Goal: Task Accomplishment & Management: Complete application form

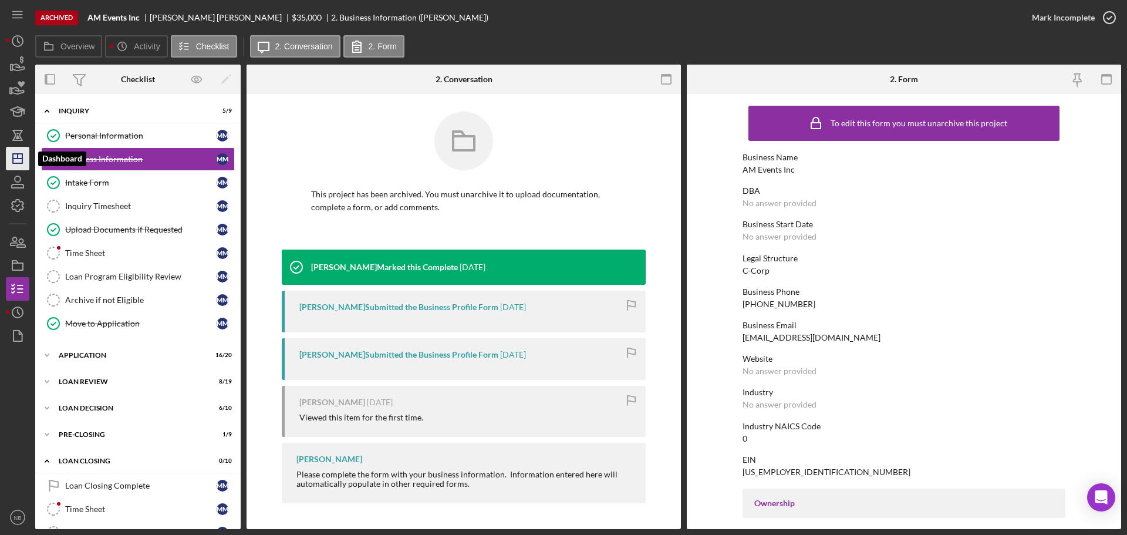
click at [17, 167] on icon "Icon/Dashboard" at bounding box center [17, 158] width 29 height 29
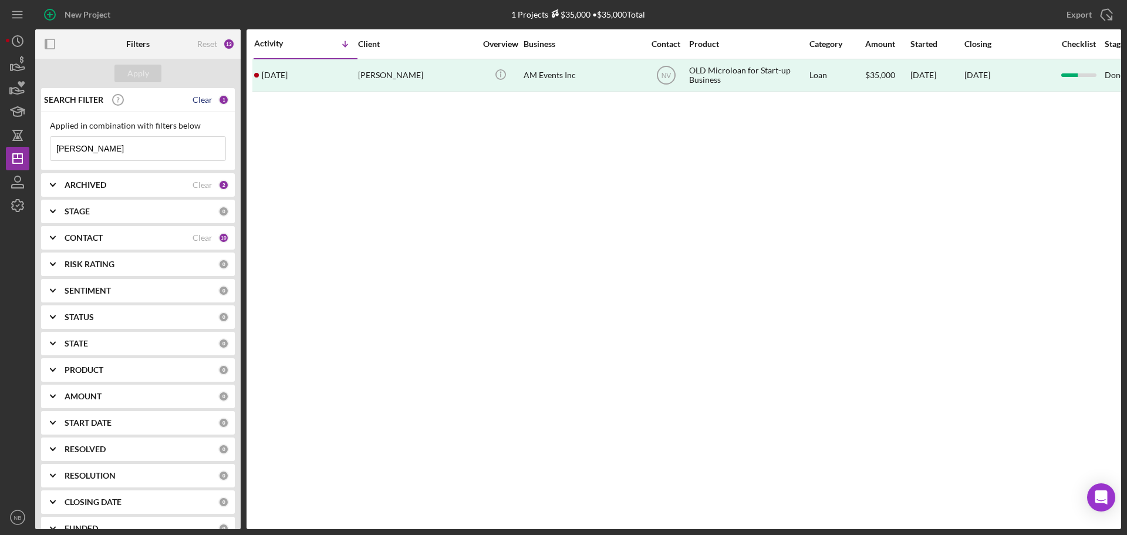
click at [200, 97] on div "Clear" at bounding box center [203, 99] width 20 height 9
click at [117, 76] on button "Apply" at bounding box center [137, 74] width 47 height 18
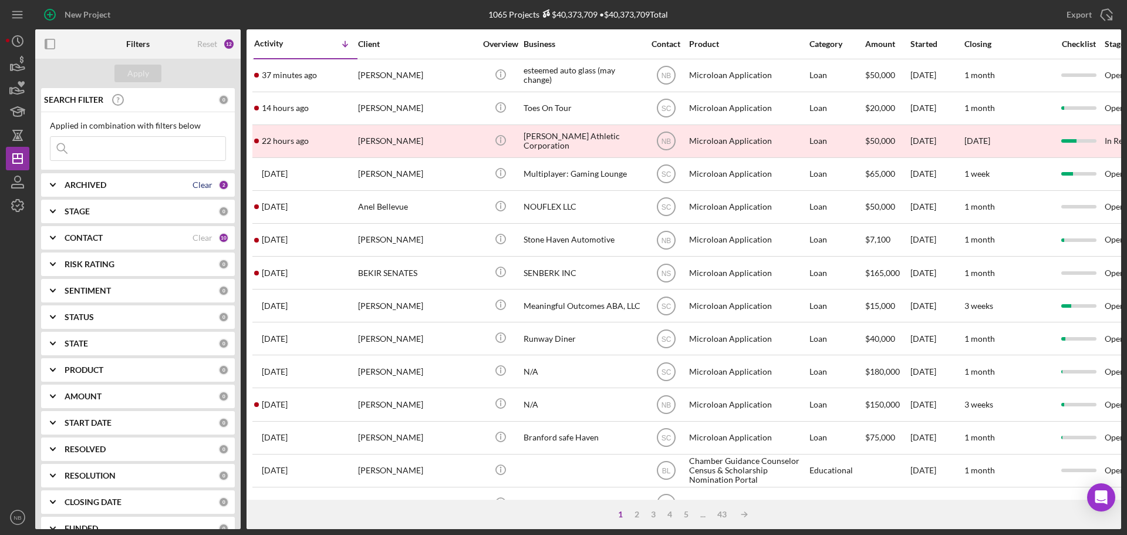
click at [198, 187] on div "Clear" at bounding box center [203, 184] width 20 height 9
click at [164, 192] on div "ARCHIVED 0" at bounding box center [147, 184] width 164 height 23
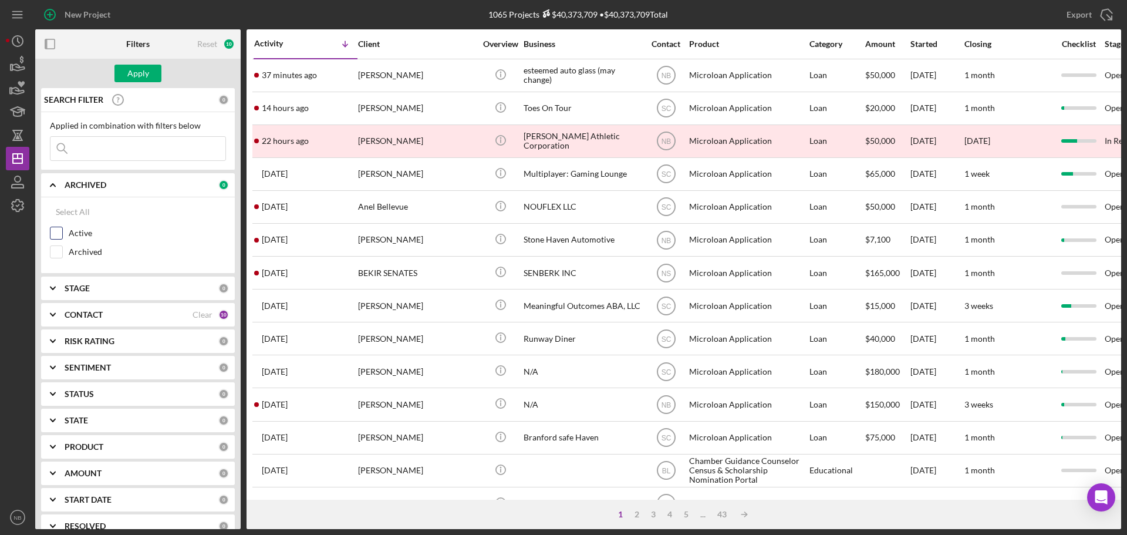
click at [68, 234] on div "Active" at bounding box center [138, 236] width 176 height 19
click at [52, 232] on input "Active" at bounding box center [56, 233] width 12 height 12
checkbox input "true"
click at [149, 317] on div "CONTACT" at bounding box center [129, 314] width 128 height 9
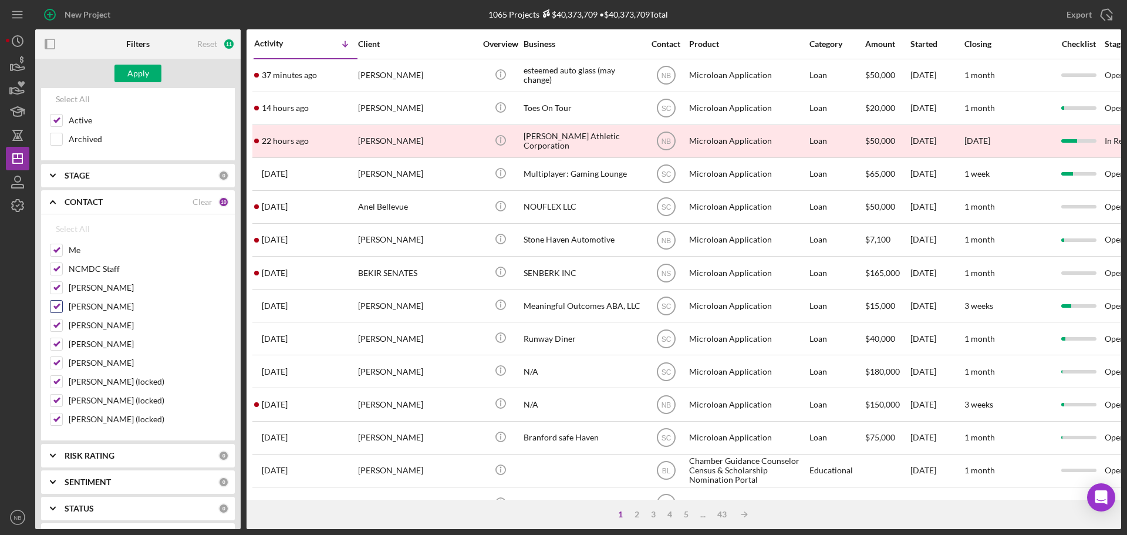
scroll to position [117, 0]
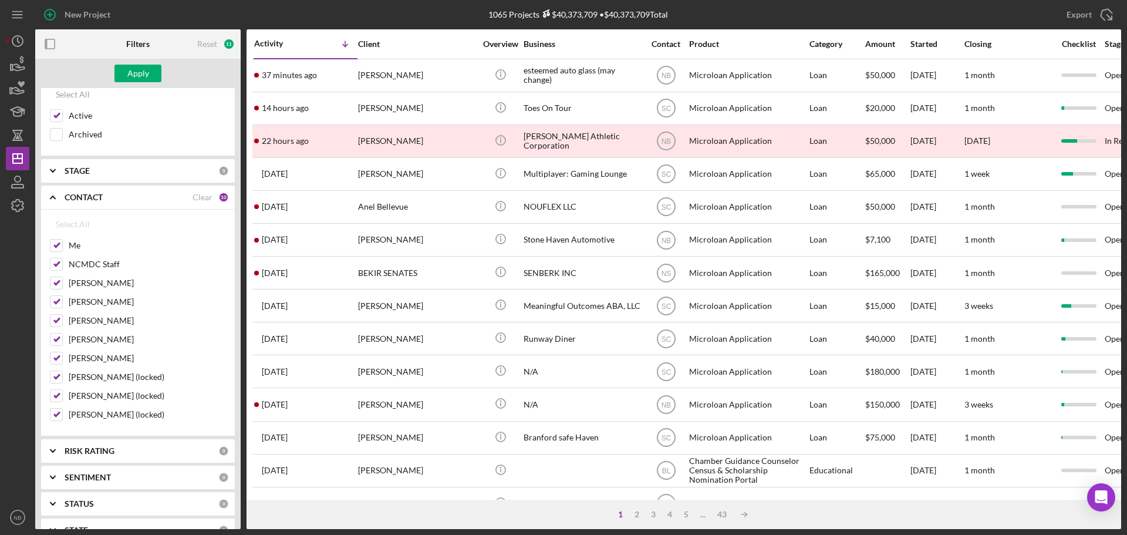
click at [206, 190] on div "CONTACT Clear 10" at bounding box center [147, 197] width 164 height 23
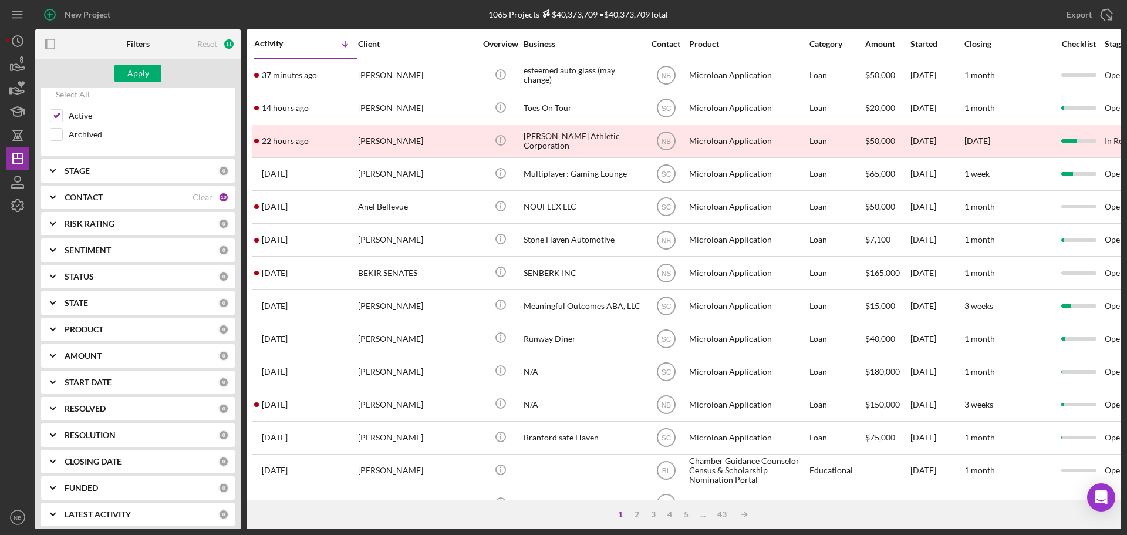
click at [133, 175] on div "STAGE" at bounding box center [142, 170] width 154 height 9
click at [126, 333] on div "CONTACT" at bounding box center [129, 330] width 128 height 9
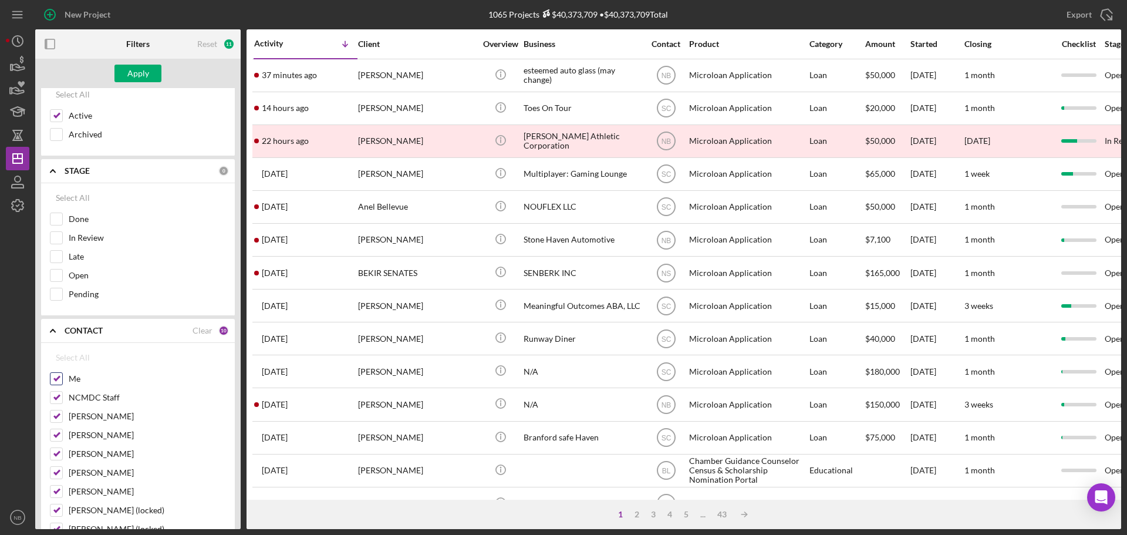
click at [58, 375] on input "Me" at bounding box center [56, 379] width 12 height 12
click at [65, 356] on div "Select All" at bounding box center [73, 357] width 34 height 23
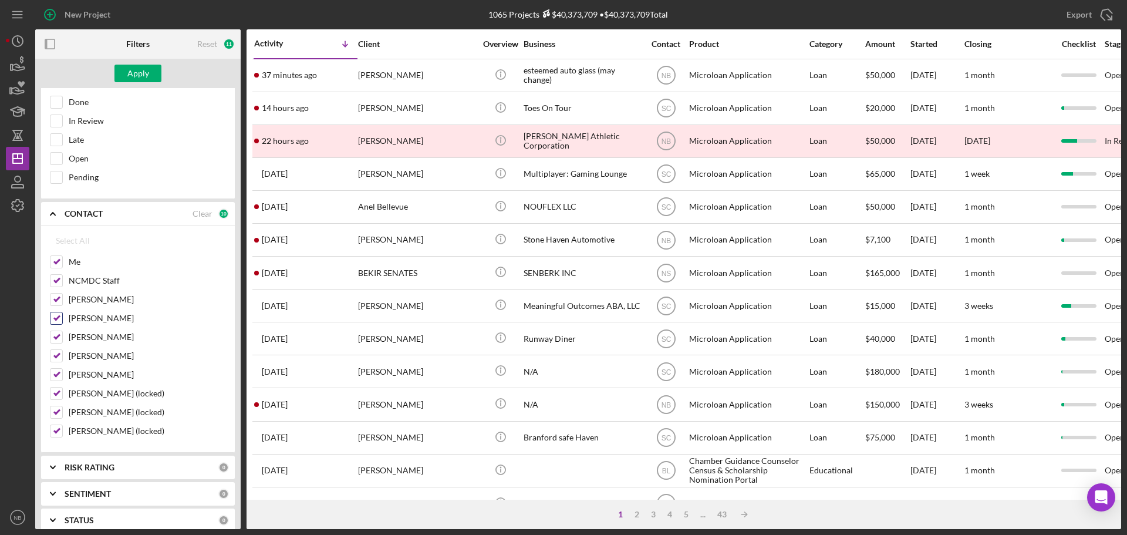
scroll to position [235, 0]
click at [80, 258] on label "Me" at bounding box center [147, 261] width 157 height 12
click at [62, 258] on input "Me" at bounding box center [56, 261] width 12 height 12
checkbox input "false"
click at [64, 278] on div "NCMDC Staff" at bounding box center [138, 283] width 176 height 19
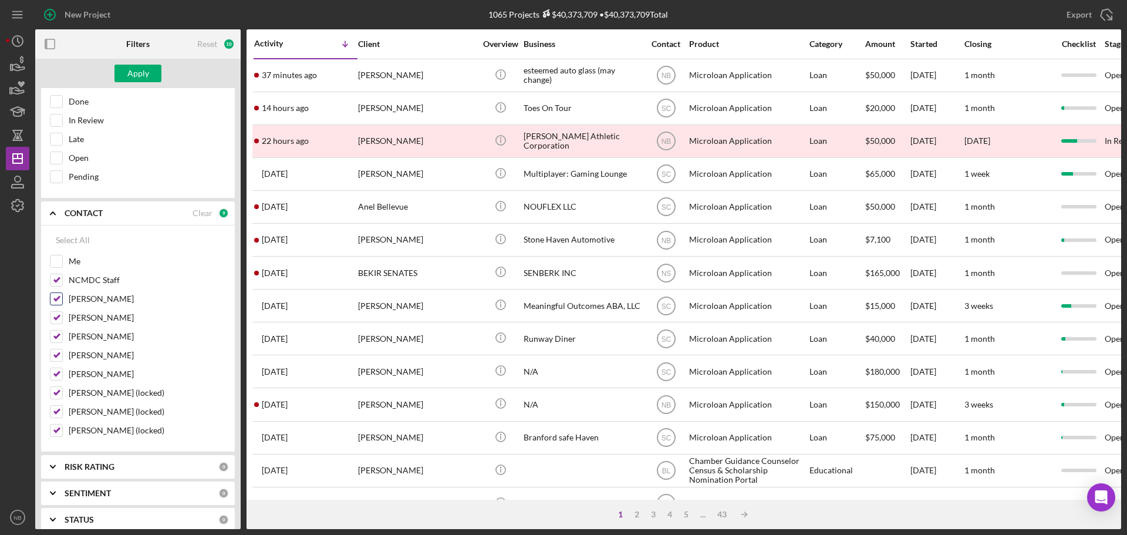
click at [83, 296] on label "[PERSON_NAME]" at bounding box center [147, 299] width 157 height 12
click at [62, 296] on input "[PERSON_NAME]" at bounding box center [56, 299] width 12 height 12
checkbox input "false"
click at [86, 279] on label "NCMDC Staff" at bounding box center [147, 280] width 157 height 12
click at [62, 279] on input "NCMDC Staff" at bounding box center [56, 280] width 12 height 12
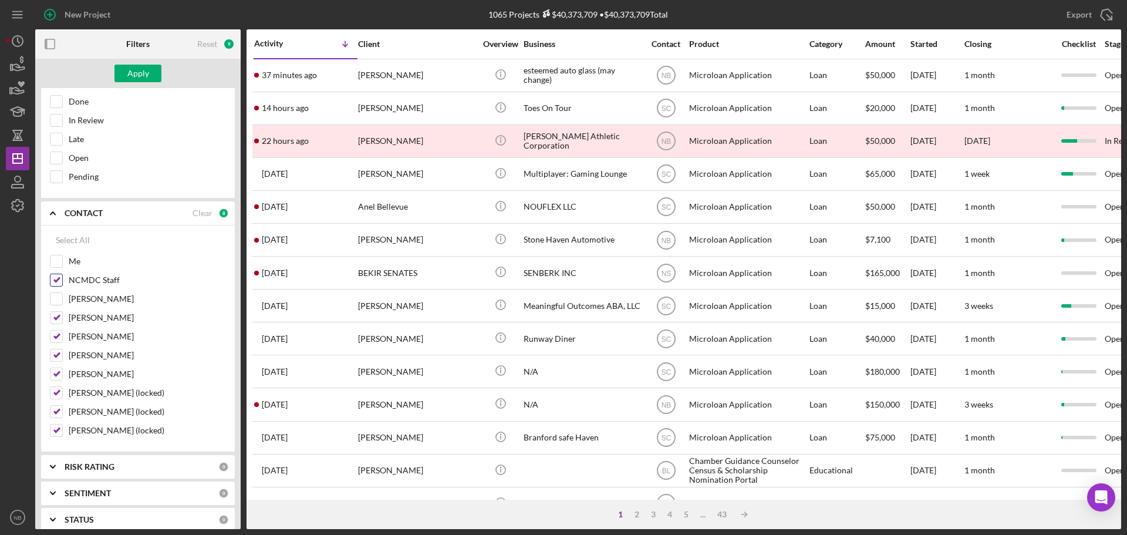
checkbox input "false"
click at [90, 315] on label "Stephen Sugar" at bounding box center [147, 318] width 157 height 12
click at [62, 315] on input "Stephen Sugar" at bounding box center [56, 318] width 12 height 12
checkbox input "false"
click at [89, 329] on div "Stephen Sugar" at bounding box center [138, 320] width 176 height 19
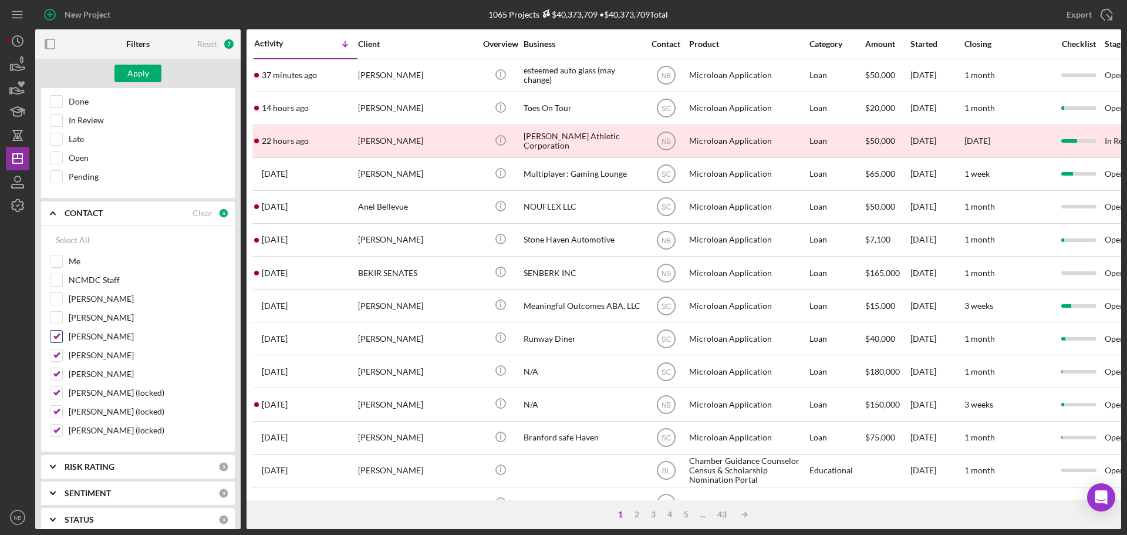
click at [90, 339] on label "Sandie Cataldo" at bounding box center [147, 336] width 157 height 12
click at [62, 339] on input "Sandie Cataldo" at bounding box center [56, 336] width 12 height 12
checkbox input "false"
click at [93, 353] on label "Norman Vigeant" at bounding box center [147, 355] width 157 height 12
click at [62, 353] on input "Norman Vigeant" at bounding box center [56, 355] width 12 height 12
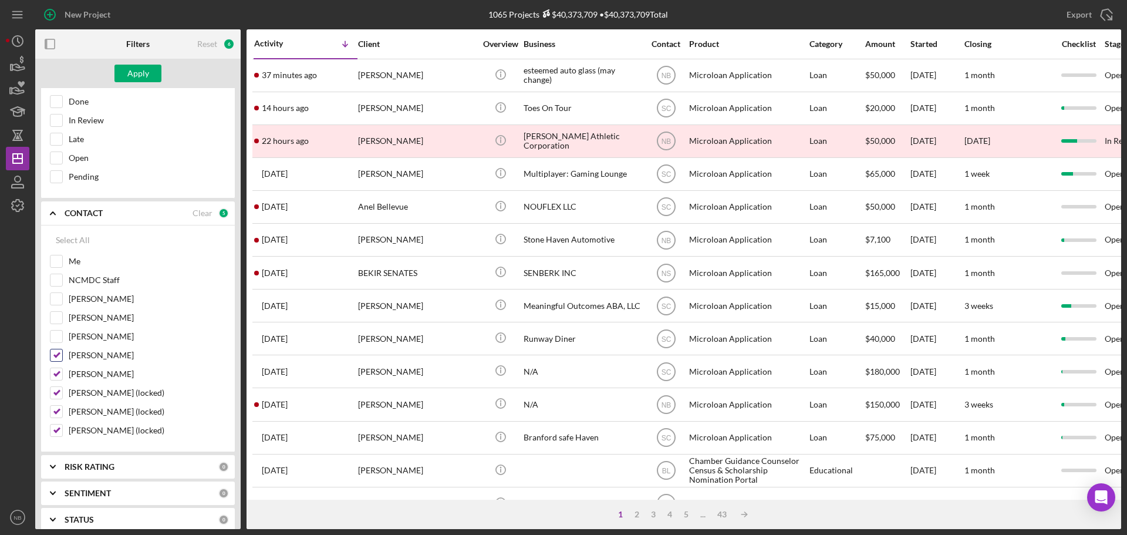
checkbox input "false"
click at [92, 371] on label "Teresa Roberts" at bounding box center [147, 374] width 157 height 12
click at [62, 371] on input "Teresa Roberts" at bounding box center [56, 374] width 12 height 12
checkbox input "false"
click at [97, 392] on label "Rebecca Beaton (locked)" at bounding box center [147, 393] width 157 height 12
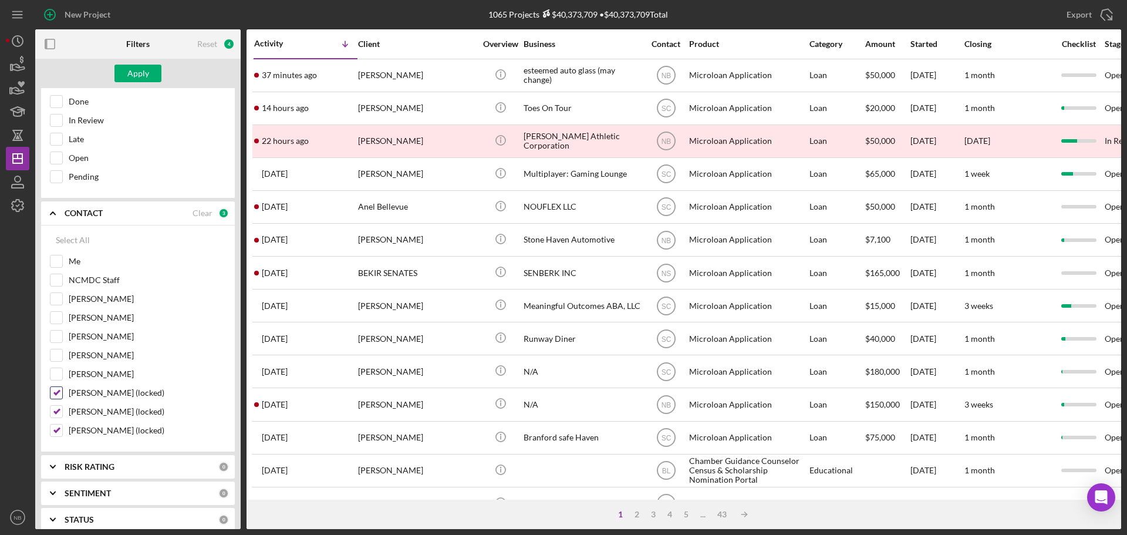
click at [62, 392] on input "Rebecca Beaton (locked)" at bounding box center [56, 393] width 12 height 12
checkbox input "false"
click at [102, 409] on label "Maribel Cruz (locked)" at bounding box center [147, 412] width 157 height 12
click at [62, 409] on input "Maribel Cruz (locked)" at bounding box center [56, 412] width 12 height 12
checkbox input "false"
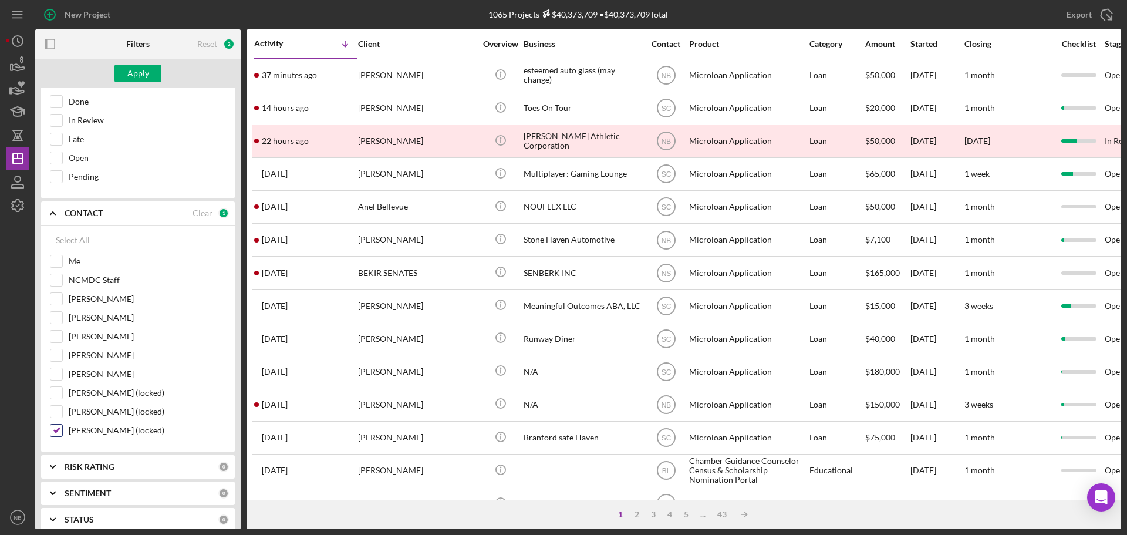
click at [105, 427] on label "Brendan Hannen (locked)" at bounding box center [147, 430] width 157 height 12
click at [62, 427] on input "Brendan Hannen (locked)" at bounding box center [56, 430] width 12 height 12
checkbox input "false"
click at [68, 264] on div "Me" at bounding box center [138, 264] width 176 height 19
click at [60, 264] on input "Me" at bounding box center [56, 261] width 12 height 12
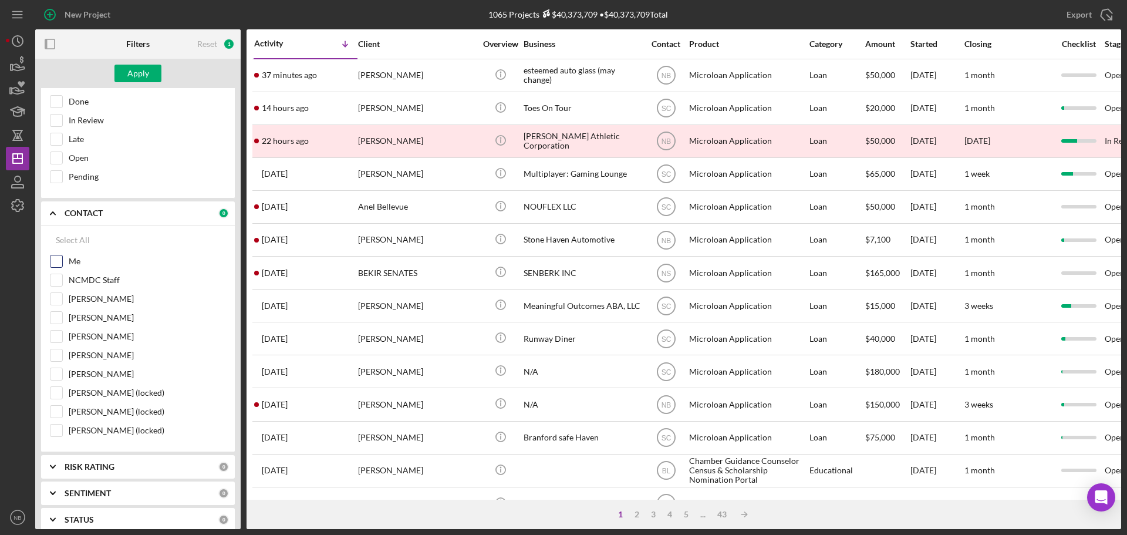
checkbox input "true"
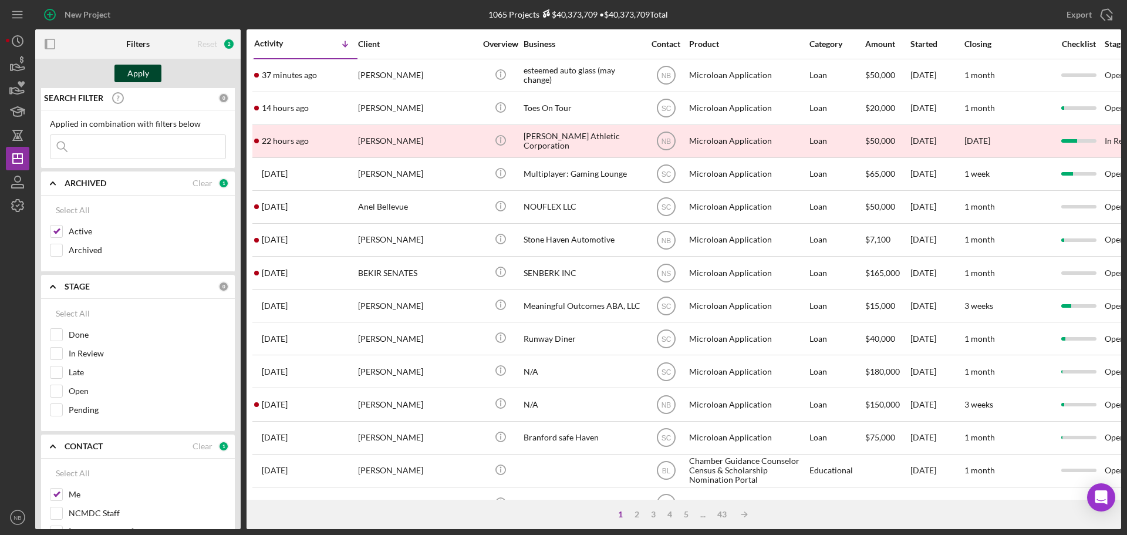
scroll to position [0, 0]
click at [146, 72] on div "Apply" at bounding box center [138, 74] width 22 height 18
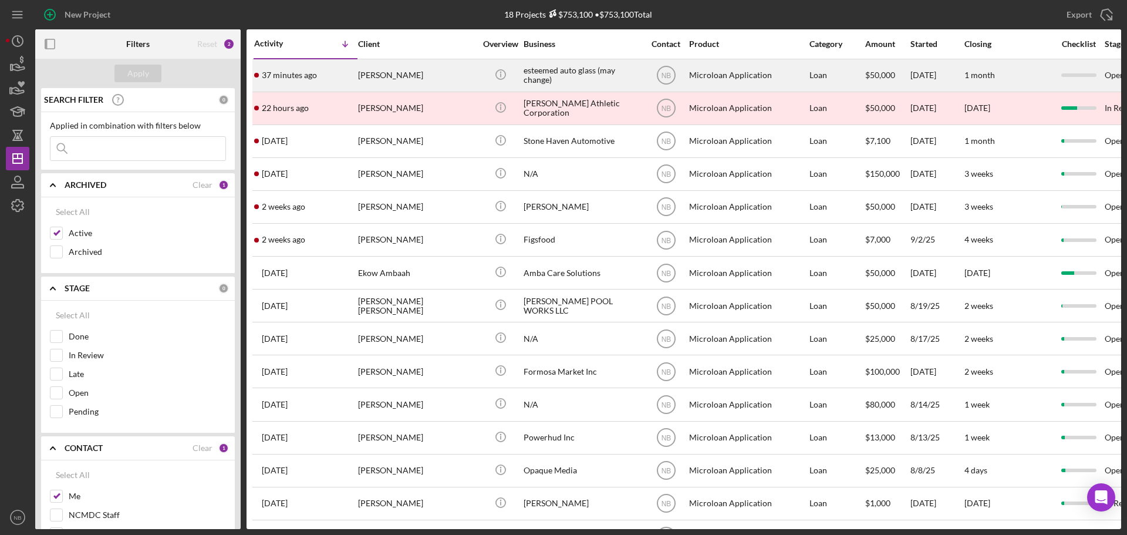
click at [443, 71] on div "[PERSON_NAME]" at bounding box center [416, 75] width 117 height 31
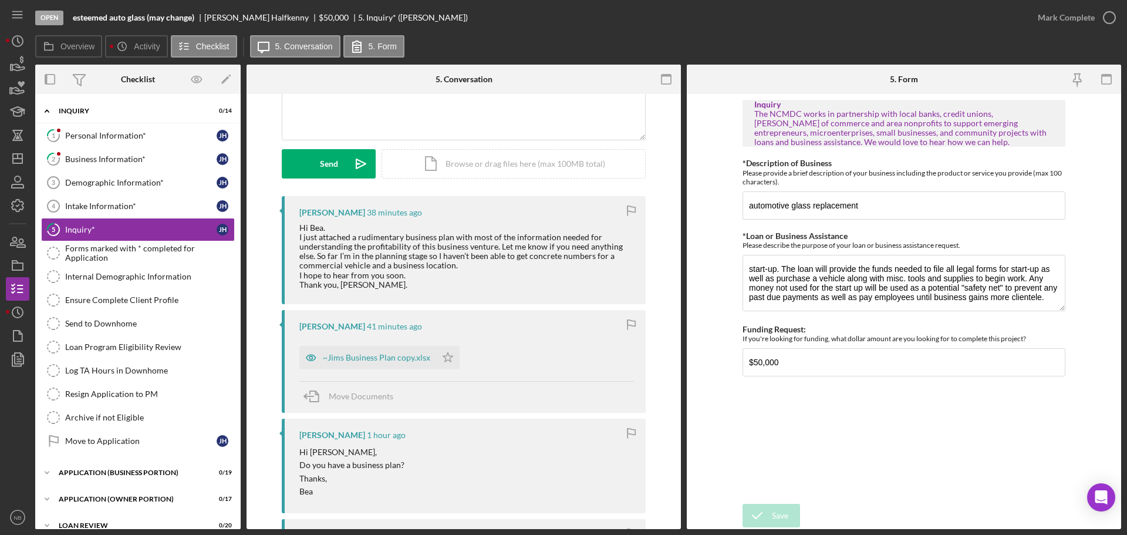
scroll to position [100, 0]
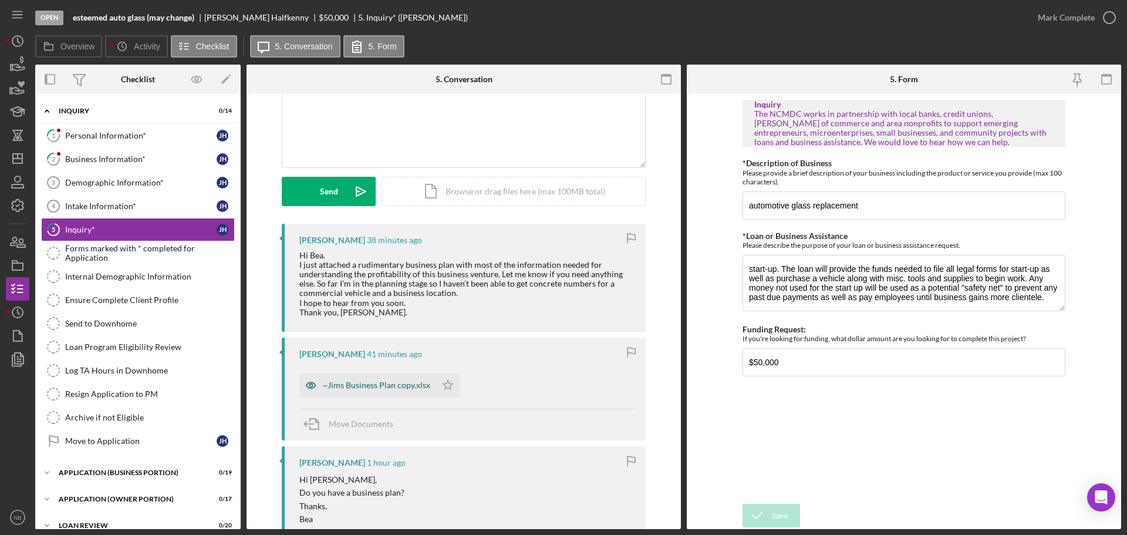
click at [356, 393] on div "~Jims Business Plan copy.xlsx" at bounding box center [367, 384] width 137 height 23
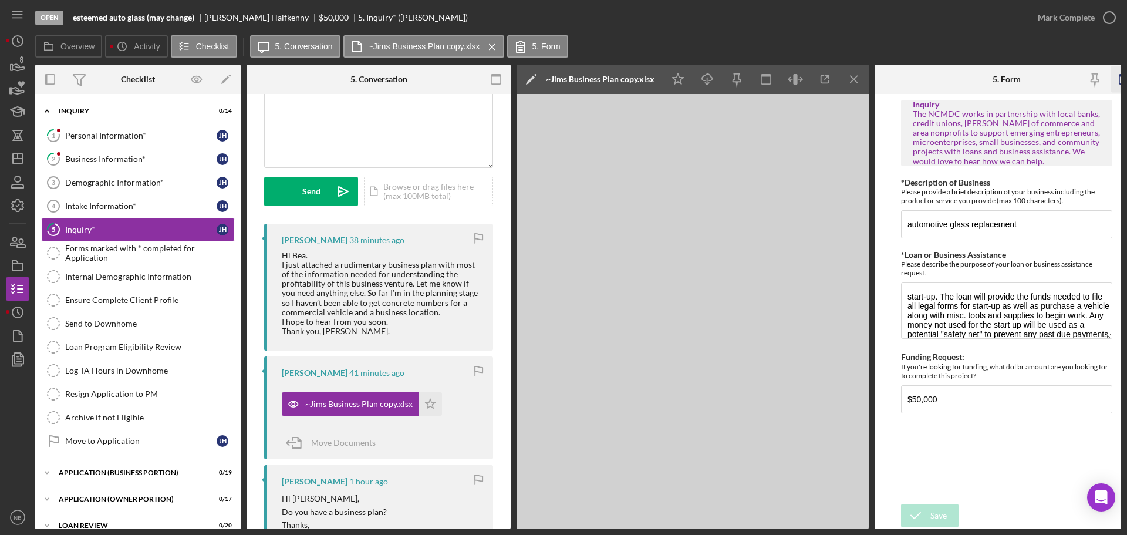
click at [1119, 77] on rect "button" at bounding box center [1123, 79] width 9 height 9
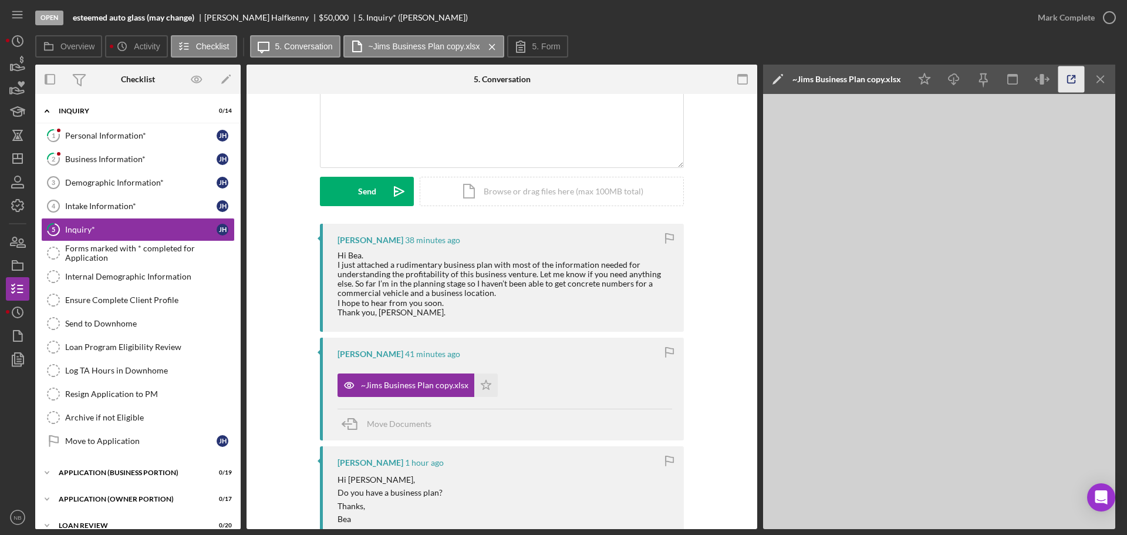
click at [1077, 82] on icon "button" at bounding box center [1071, 79] width 26 height 26
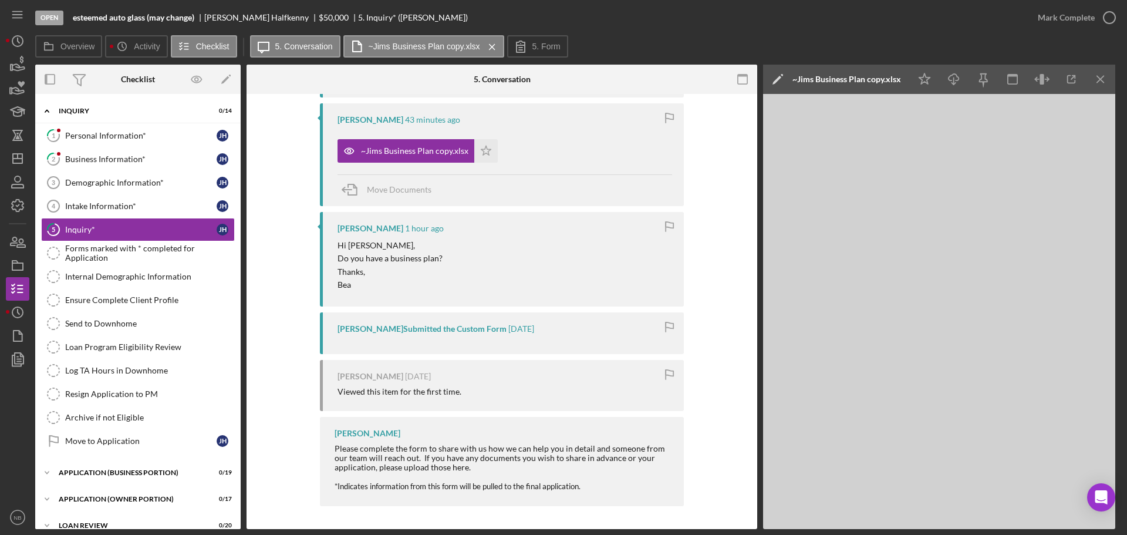
scroll to position [335, 0]
click at [134, 126] on link "1 Personal Information* J H" at bounding box center [138, 135] width 194 height 23
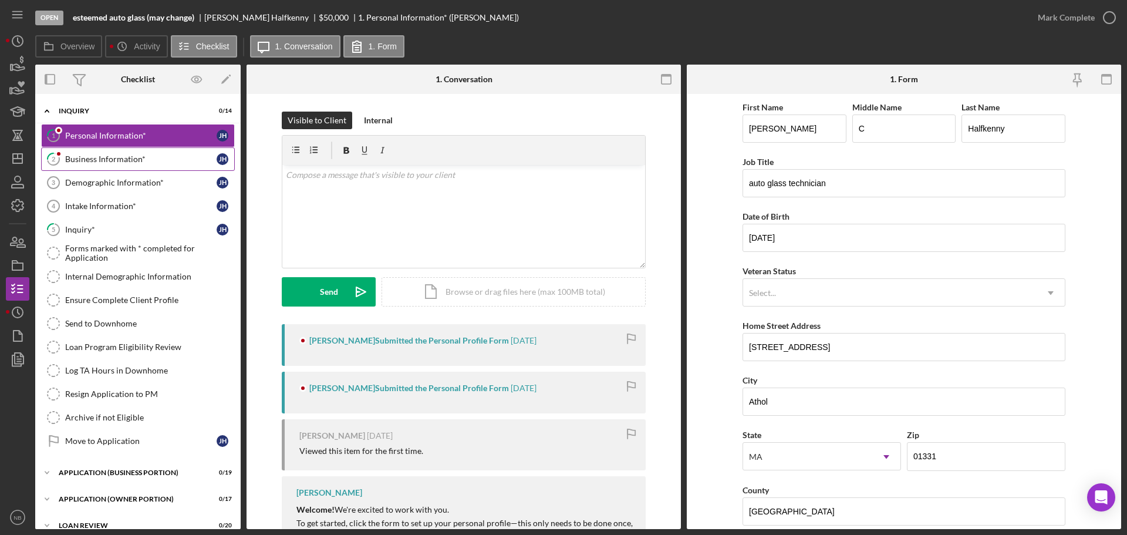
click at [119, 165] on link "2 Business Information* J H" at bounding box center [138, 158] width 194 height 23
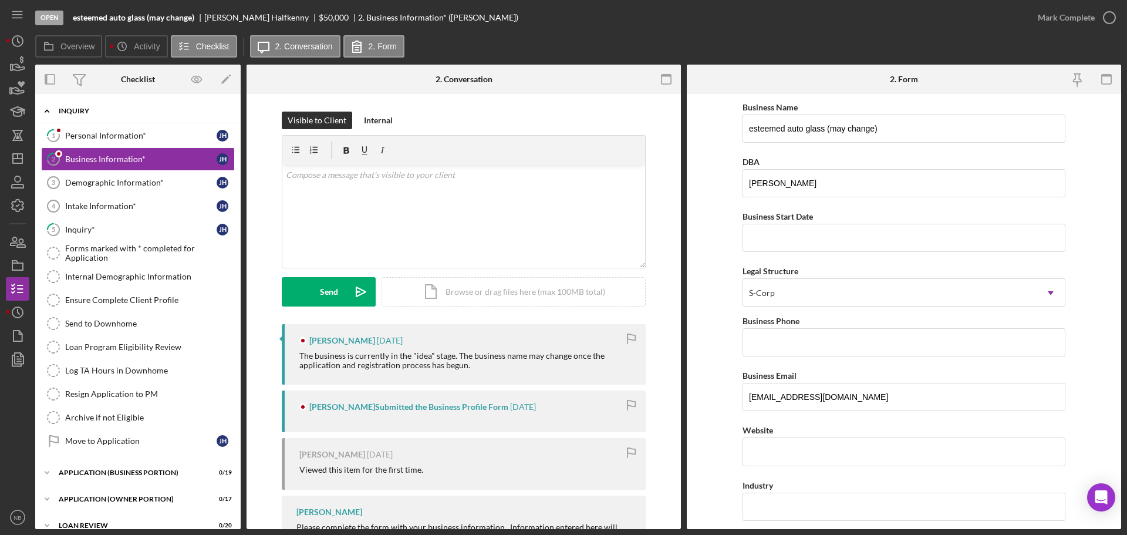
click at [63, 103] on div "Icon/Expander INQUIRY 0 / 14" at bounding box center [137, 111] width 205 height 24
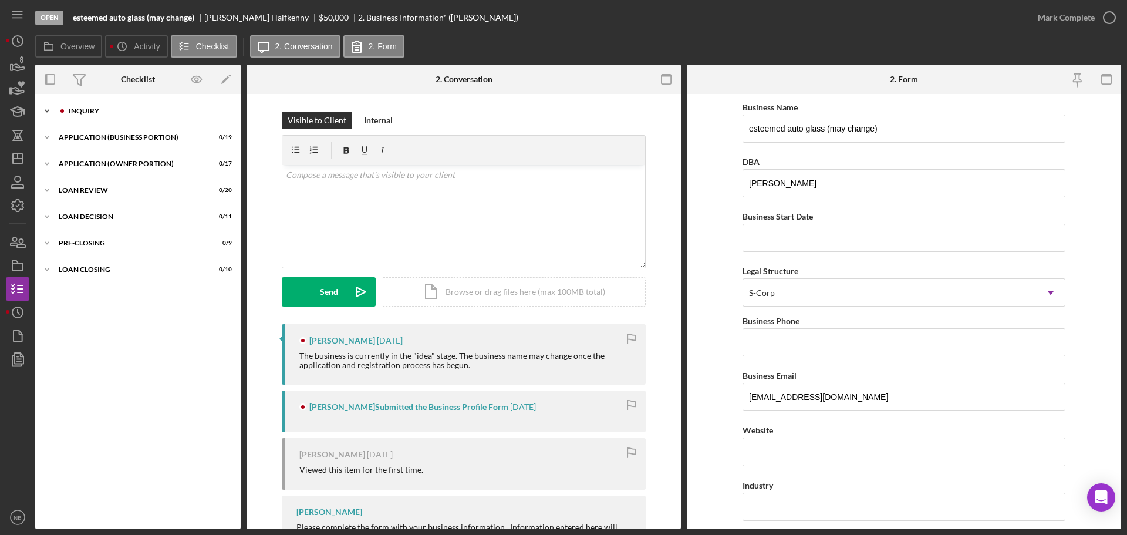
click at [95, 116] on div "Icon/Expander INQUIRY 0 / 14" at bounding box center [137, 110] width 205 height 23
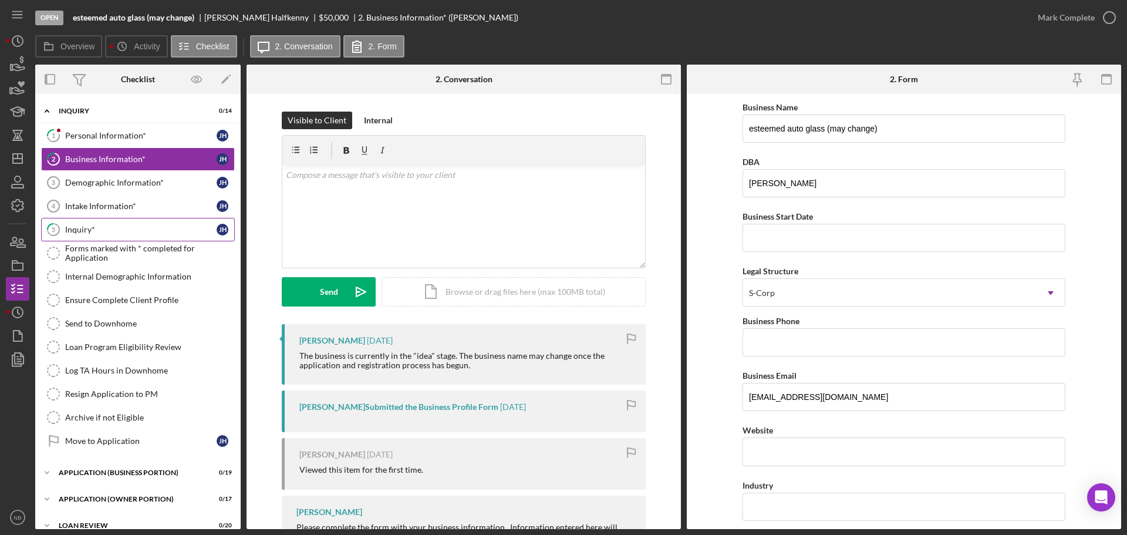
click at [113, 225] on div "Inquiry*" at bounding box center [140, 229] width 151 height 9
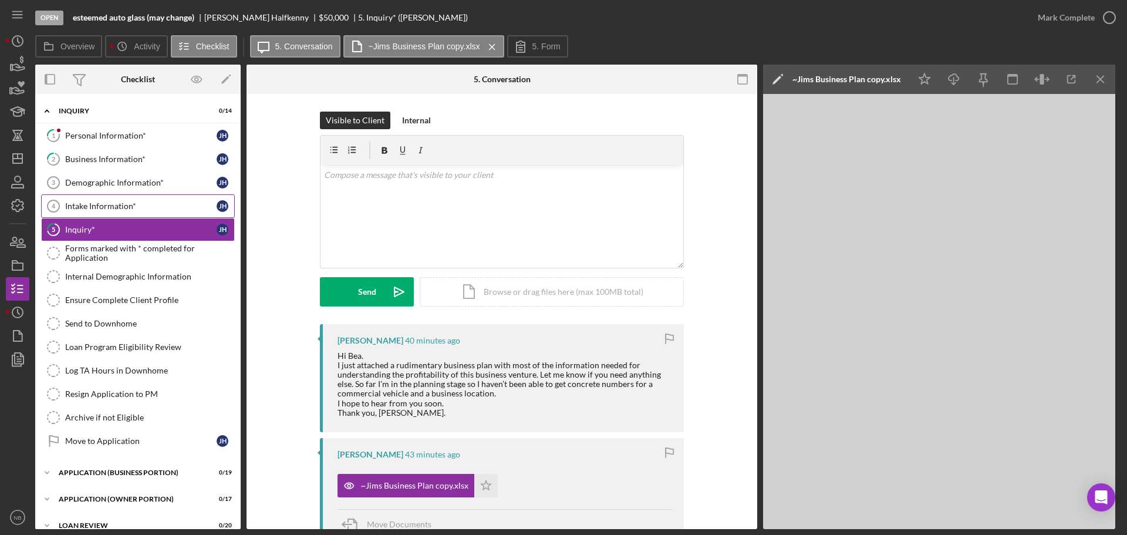
click at [94, 209] on div "Intake Information*" at bounding box center [140, 205] width 151 height 9
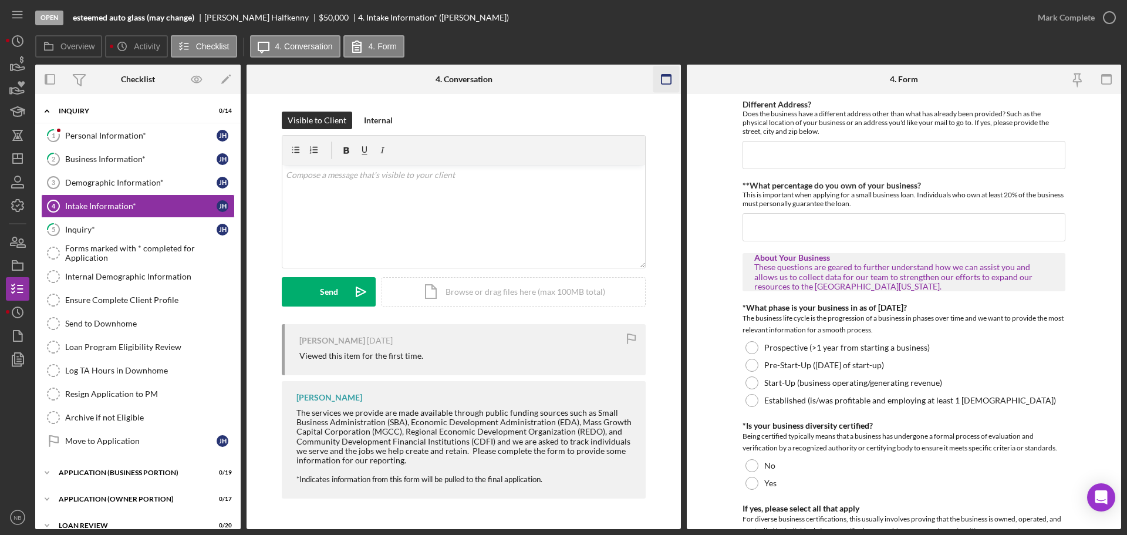
click at [667, 77] on icon "button" at bounding box center [666, 79] width 26 height 26
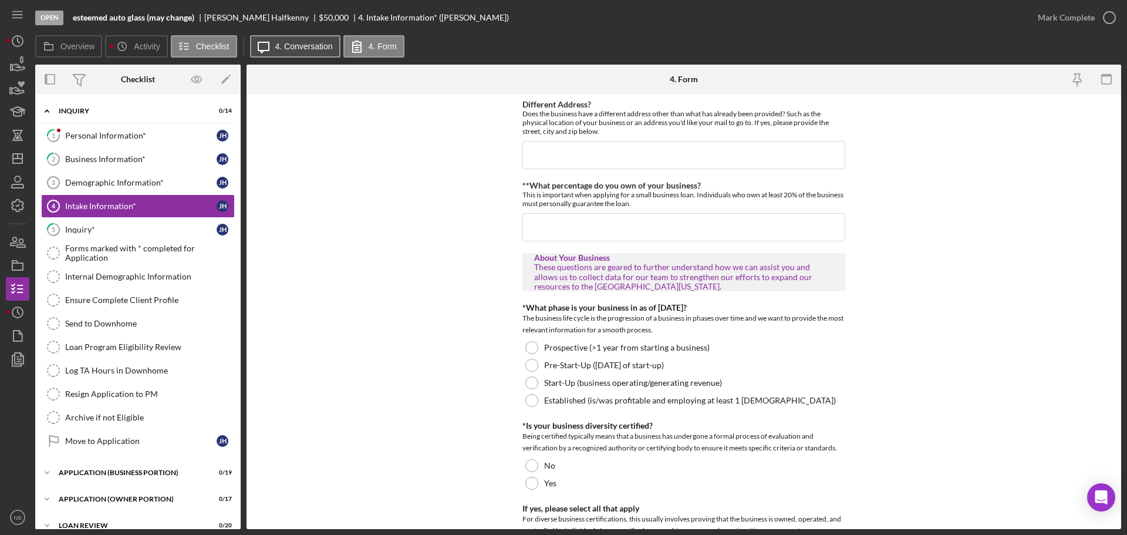
click at [291, 45] on label "4. Conversation" at bounding box center [304, 46] width 58 height 9
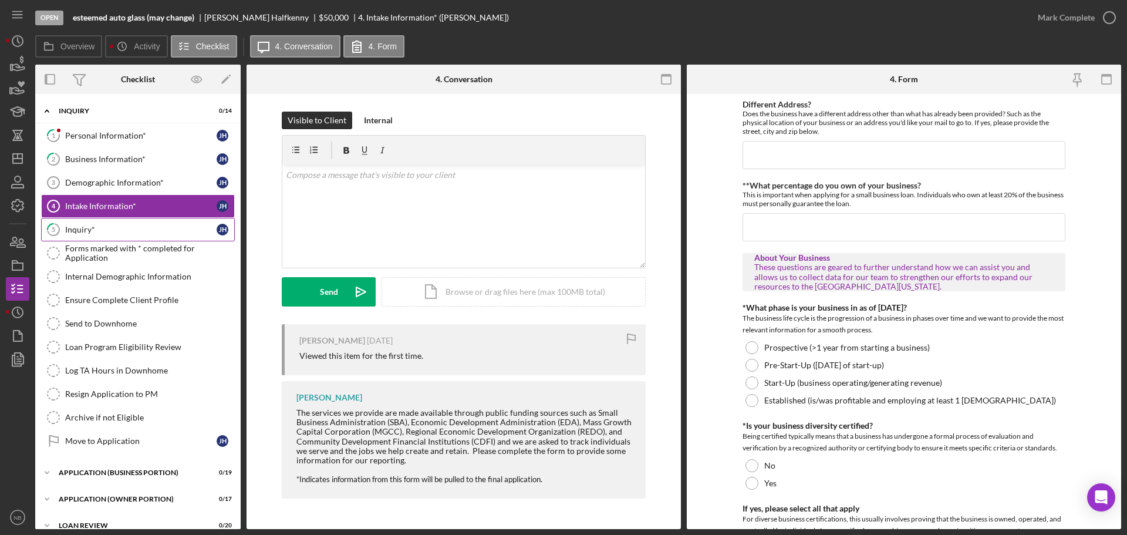
click at [125, 241] on link "5 Inquiry* J H" at bounding box center [138, 229] width 194 height 23
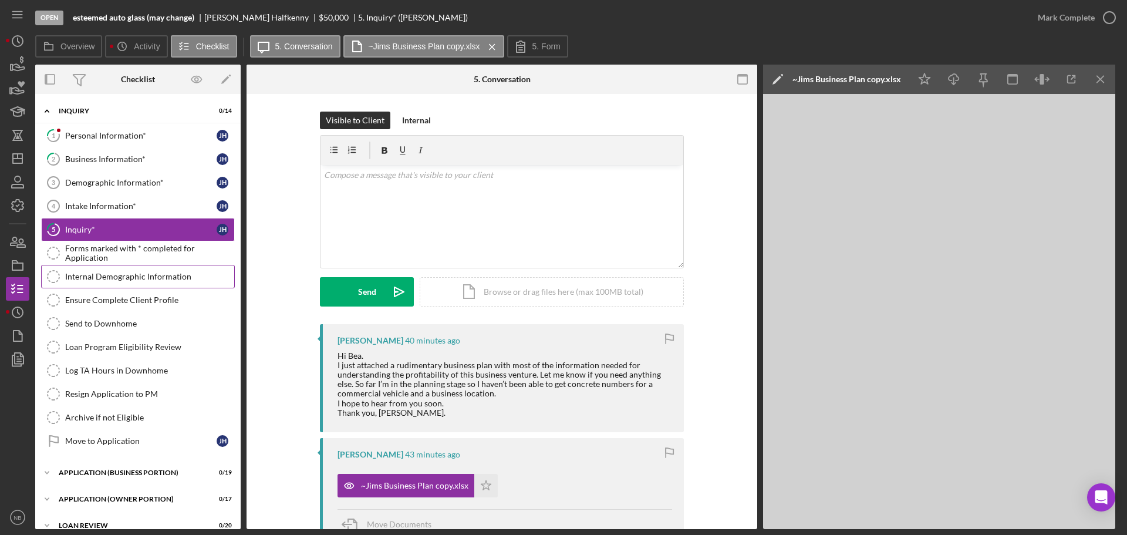
click at [120, 285] on link "Internal Demographic Information Internal Demographic Information" at bounding box center [138, 276] width 194 height 23
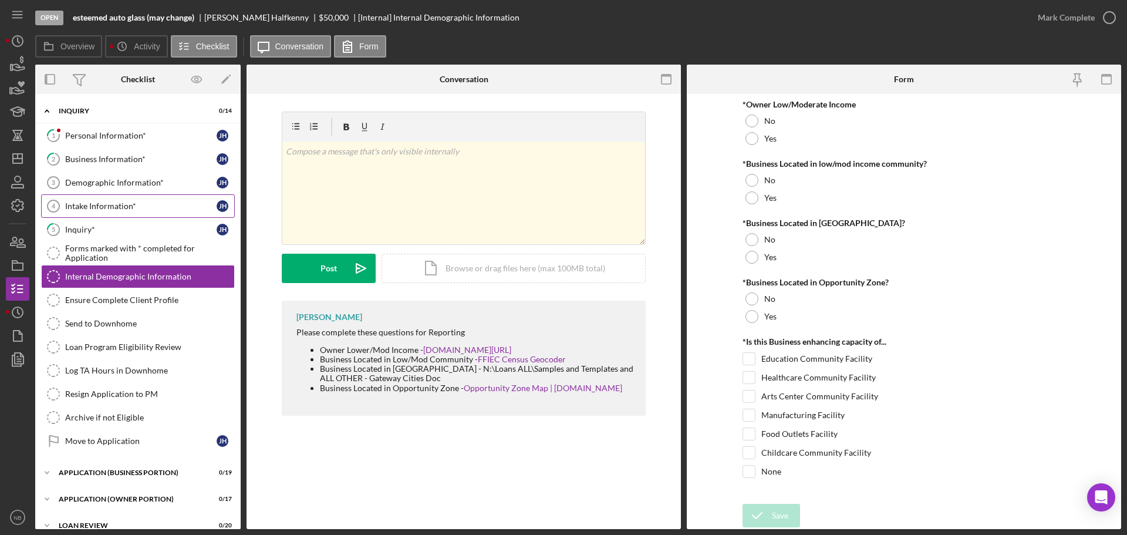
click at [111, 202] on div "Intake Information*" at bounding box center [140, 205] width 151 height 9
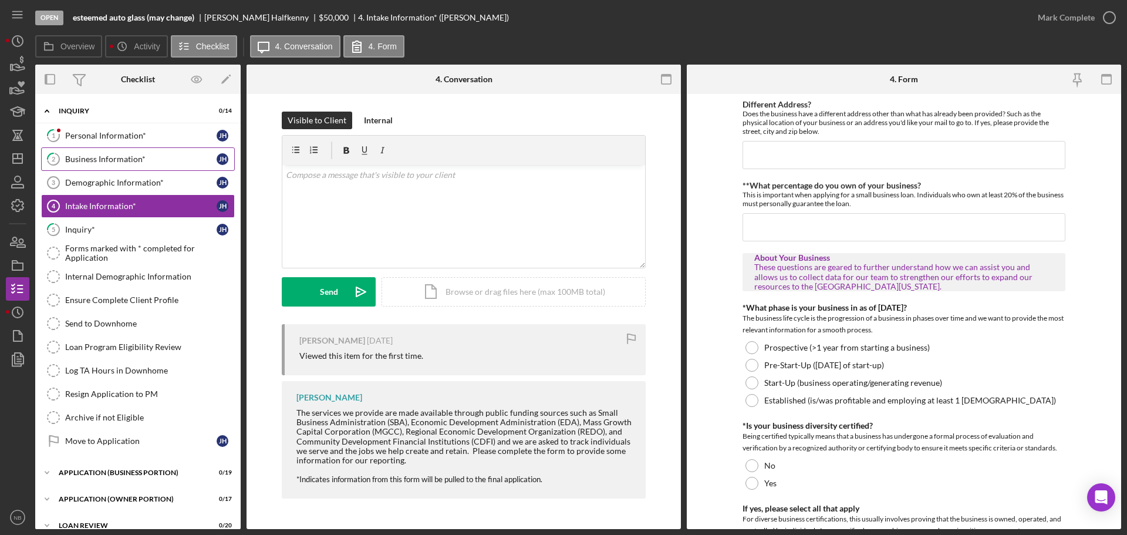
click at [113, 170] on link "2 Business Information* J H" at bounding box center [138, 158] width 194 height 23
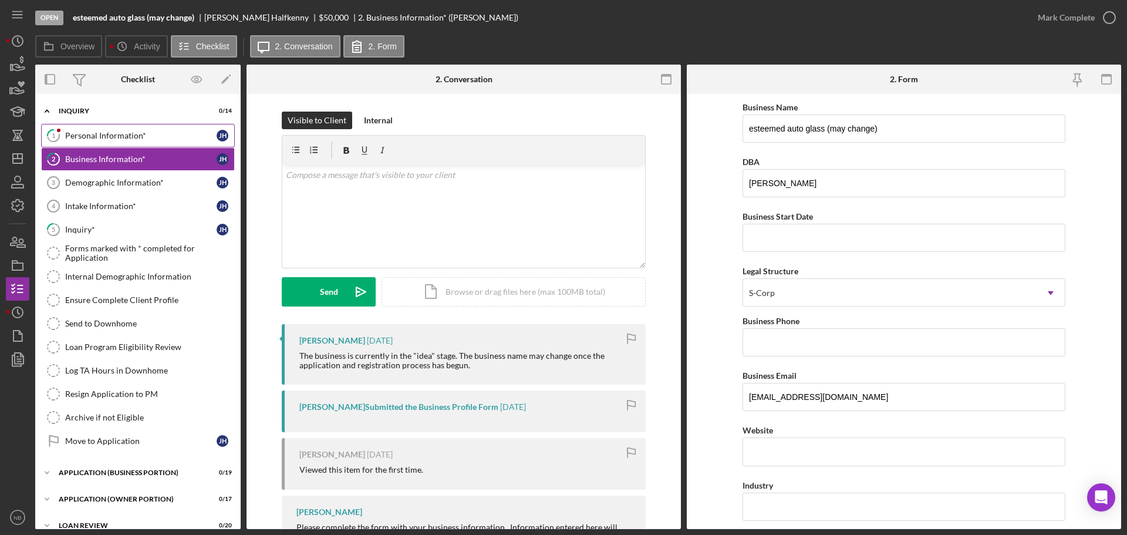
click at [121, 141] on link "1 Personal Information* J H" at bounding box center [138, 135] width 194 height 23
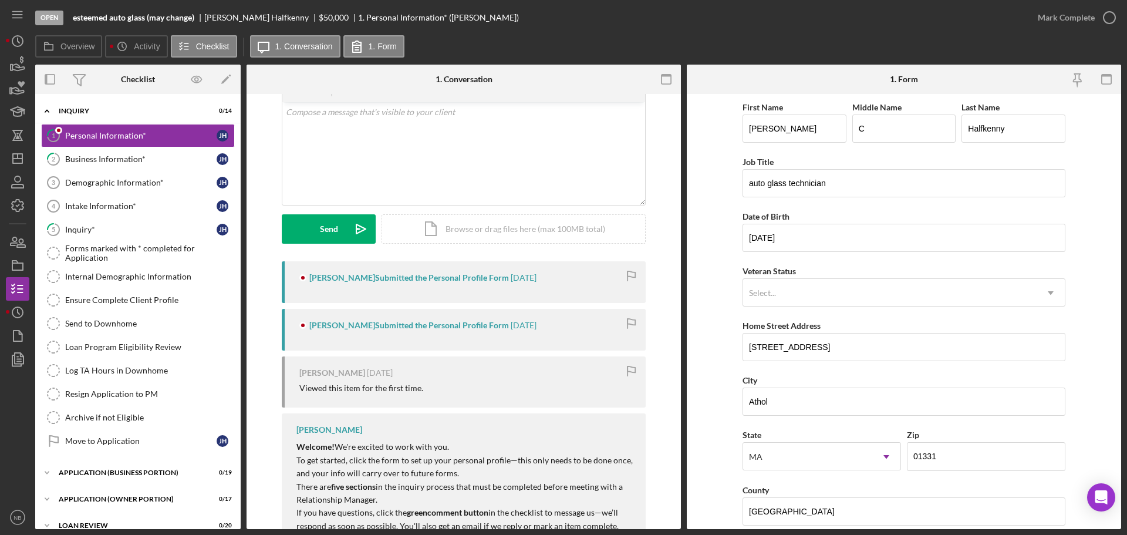
scroll to position [150, 0]
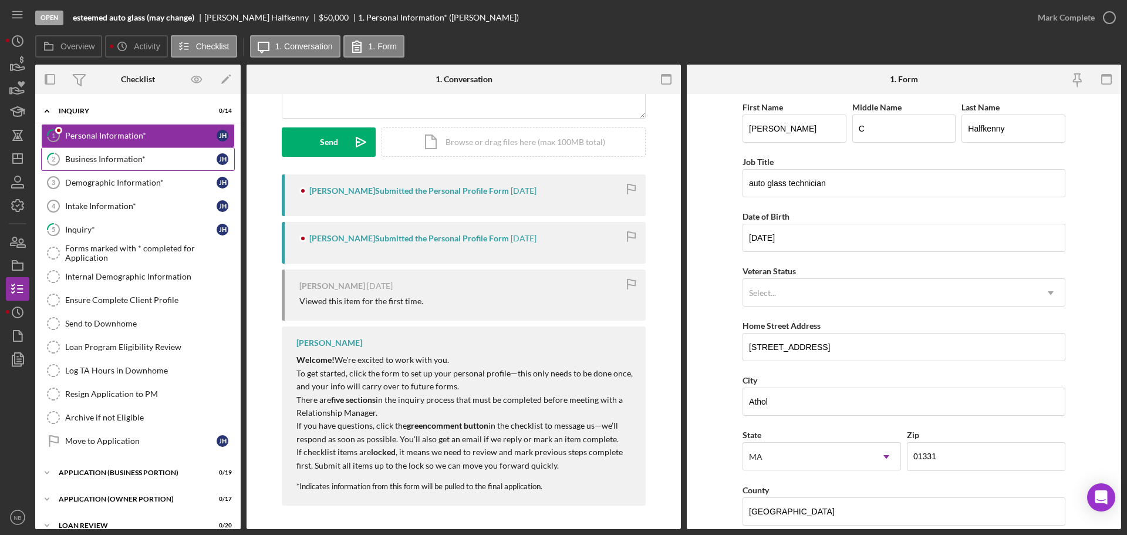
click at [157, 170] on link "2 Business Information* J H" at bounding box center [138, 158] width 194 height 23
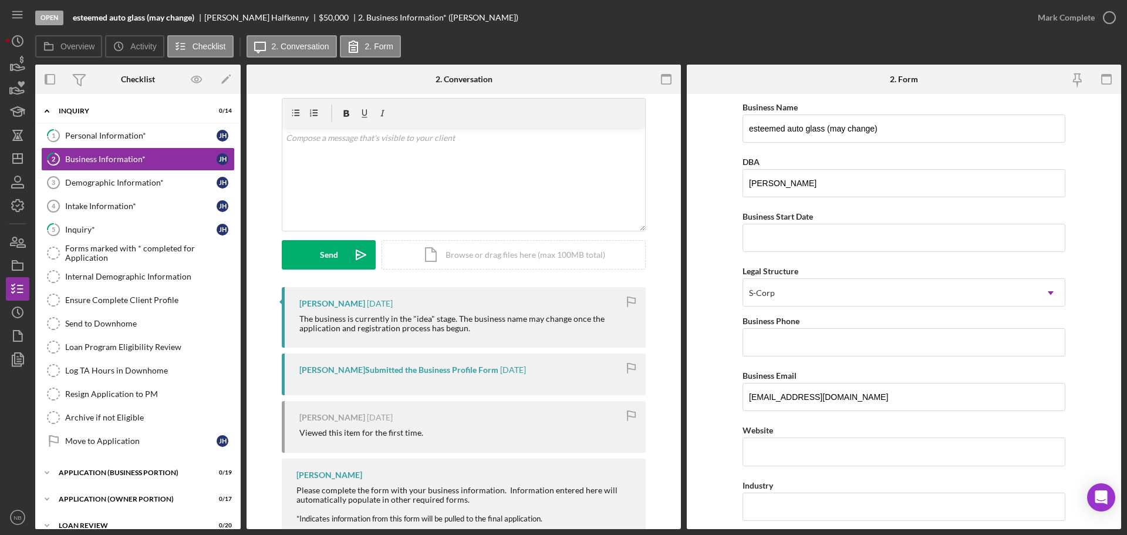
scroll to position [69, 0]
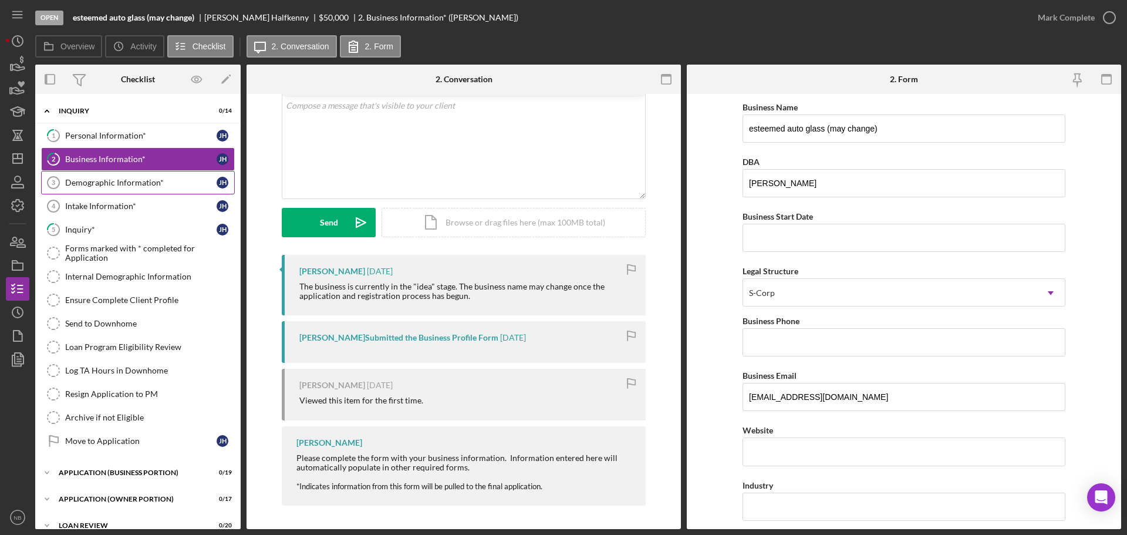
click at [117, 189] on link "Demographic Information* 3 Demographic Information* J H" at bounding box center [138, 182] width 194 height 23
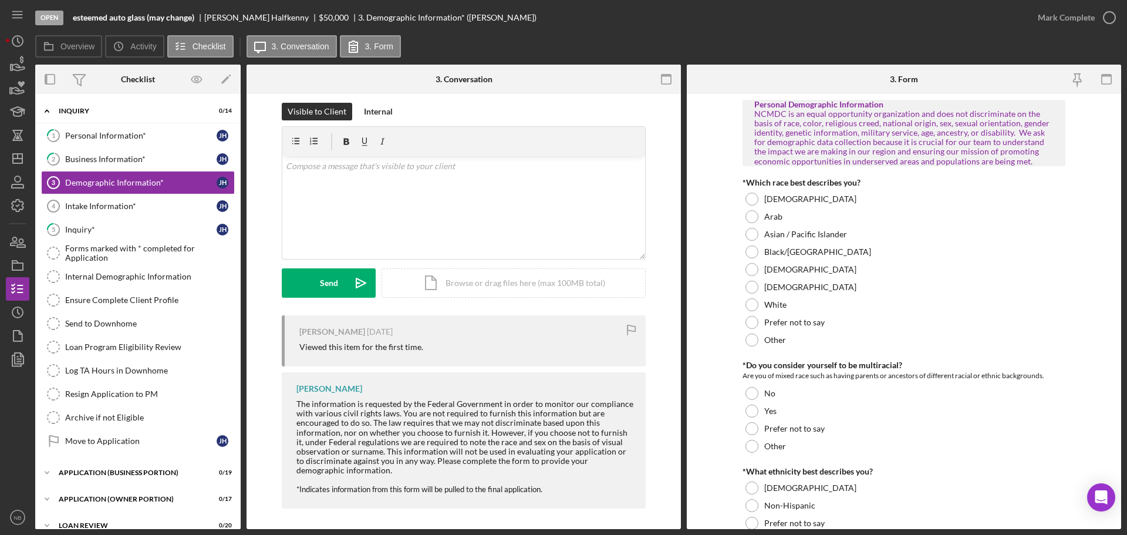
scroll to position [12, 0]
click at [134, 222] on link "5 Inquiry* J H" at bounding box center [138, 229] width 194 height 23
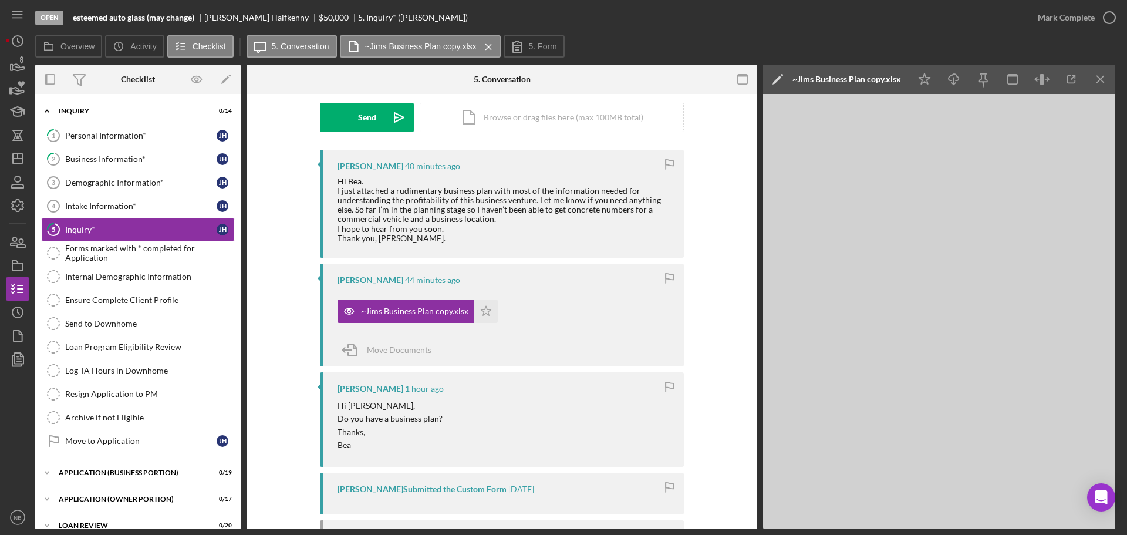
scroll to position [159, 0]
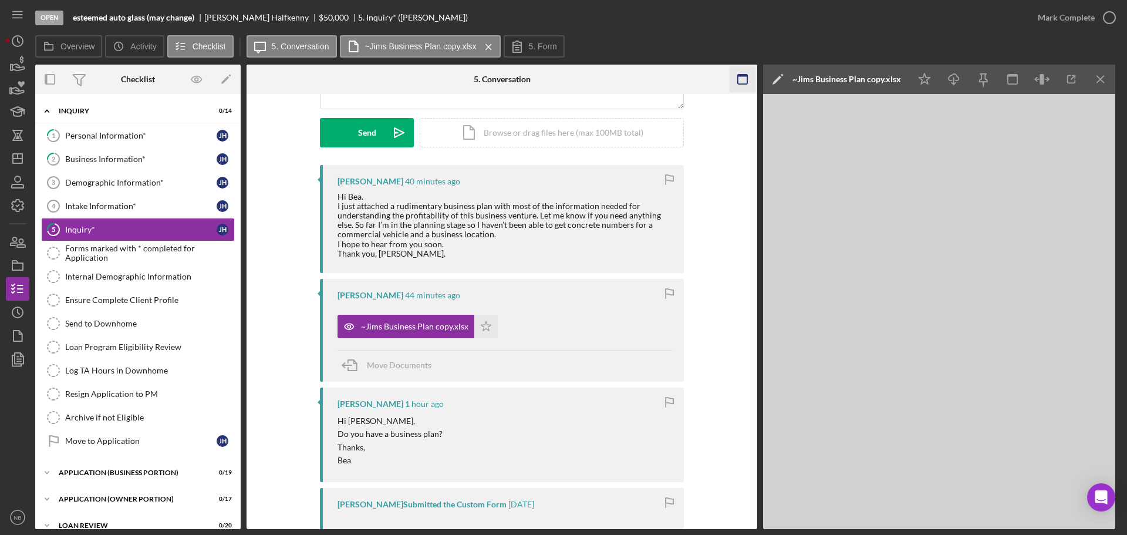
click at [738, 78] on icon "button" at bounding box center [743, 79] width 26 height 26
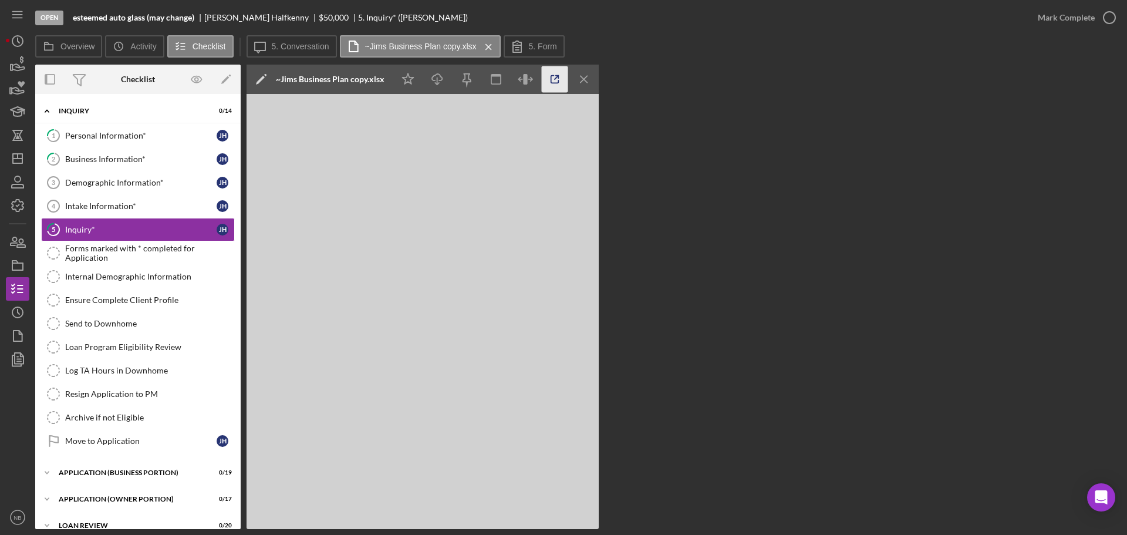
click at [549, 78] on icon "button" at bounding box center [555, 79] width 26 height 26
click at [586, 79] on icon "Icon/Menu Close" at bounding box center [584, 79] width 26 height 26
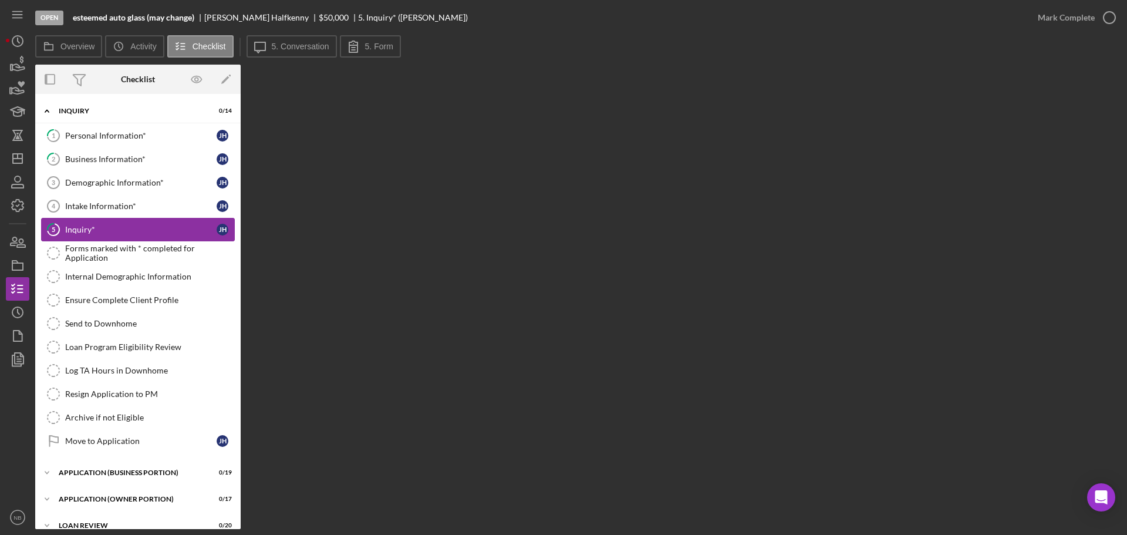
drag, startPoint x: 121, startPoint y: 246, endPoint x: 120, endPoint y: 236, distance: 10.0
click at [121, 246] on div "Forms marked with * completed for Application" at bounding box center [149, 253] width 169 height 19
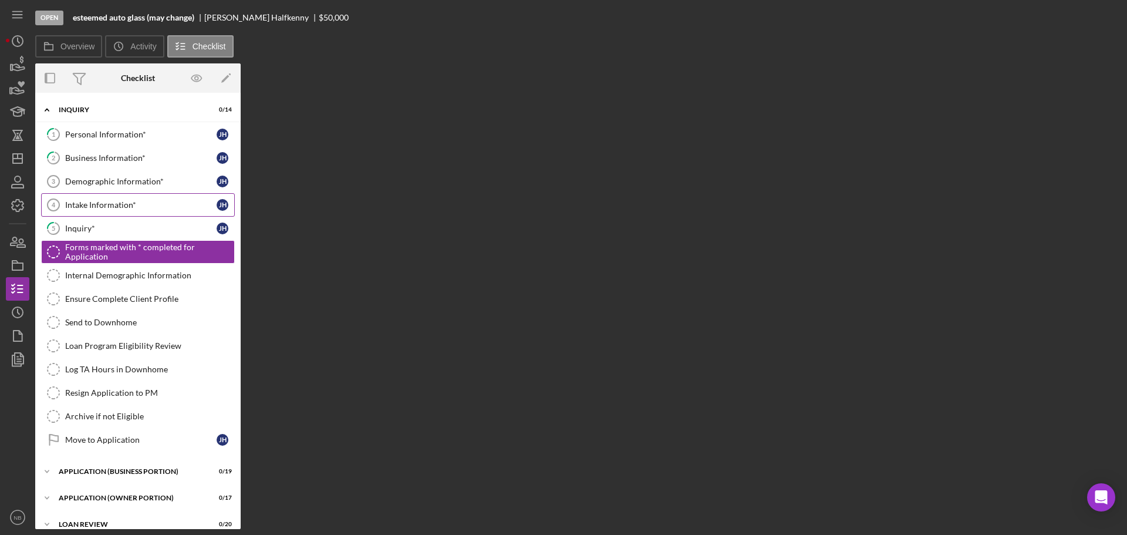
click at [112, 211] on link "Intake Information* 4 Intake Information* J H" at bounding box center [138, 204] width 194 height 23
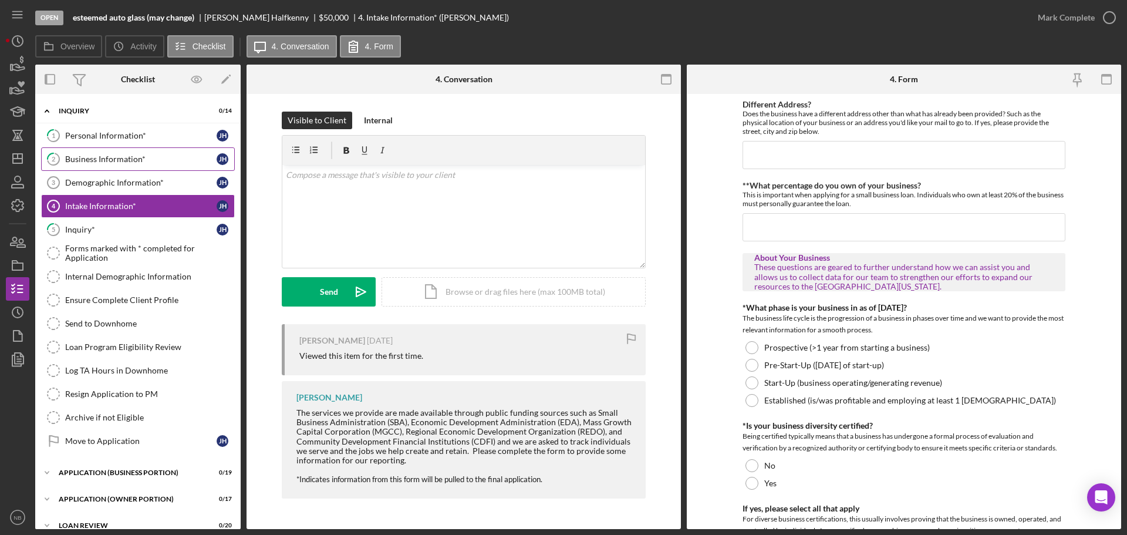
click at [101, 153] on link "2 Business Information* J H" at bounding box center [138, 158] width 194 height 23
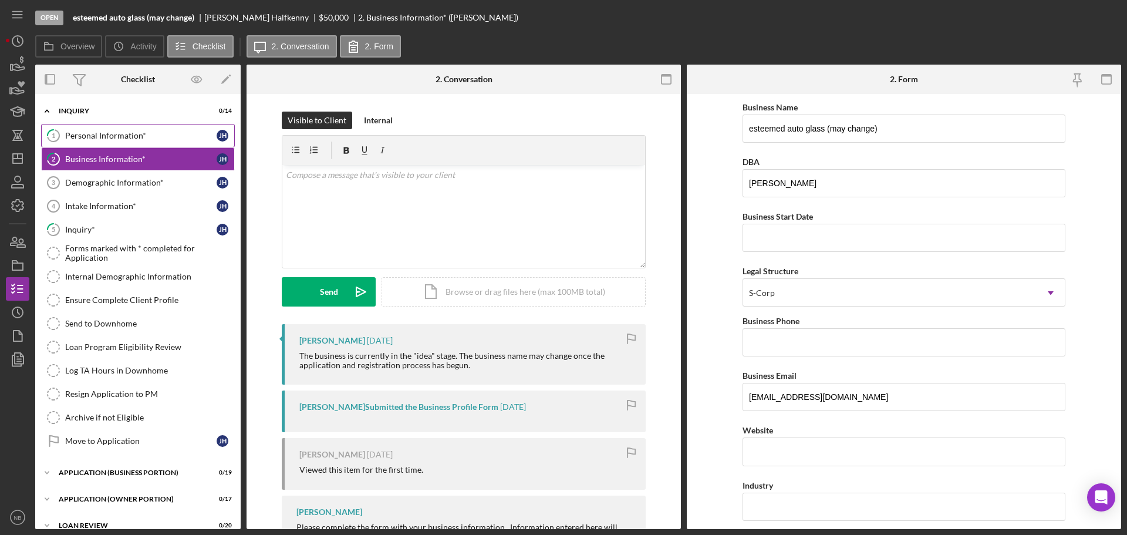
click at [100, 132] on div "Personal Information*" at bounding box center [140, 135] width 151 height 9
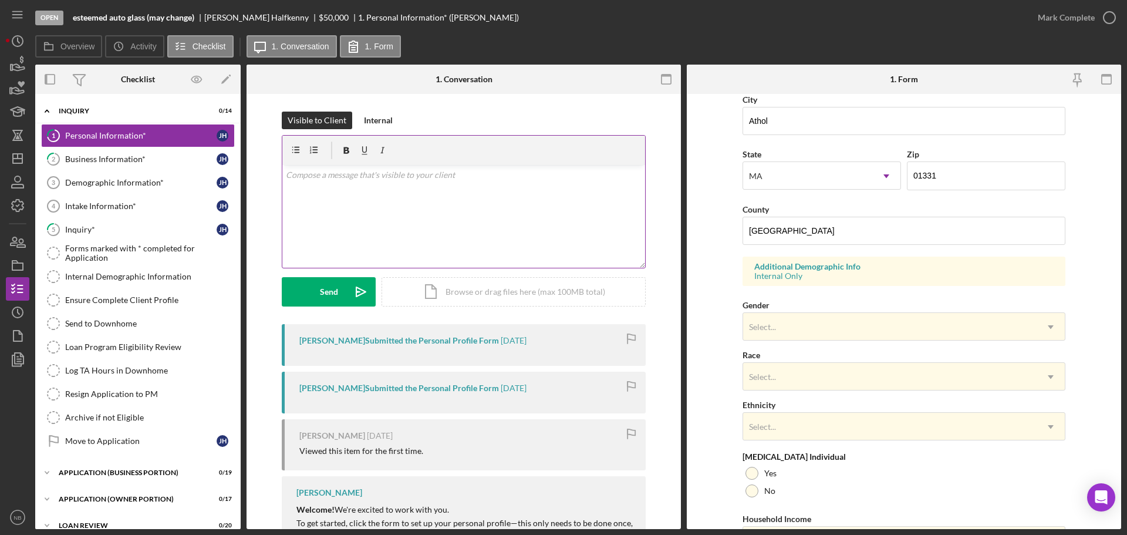
scroll to position [294, 0]
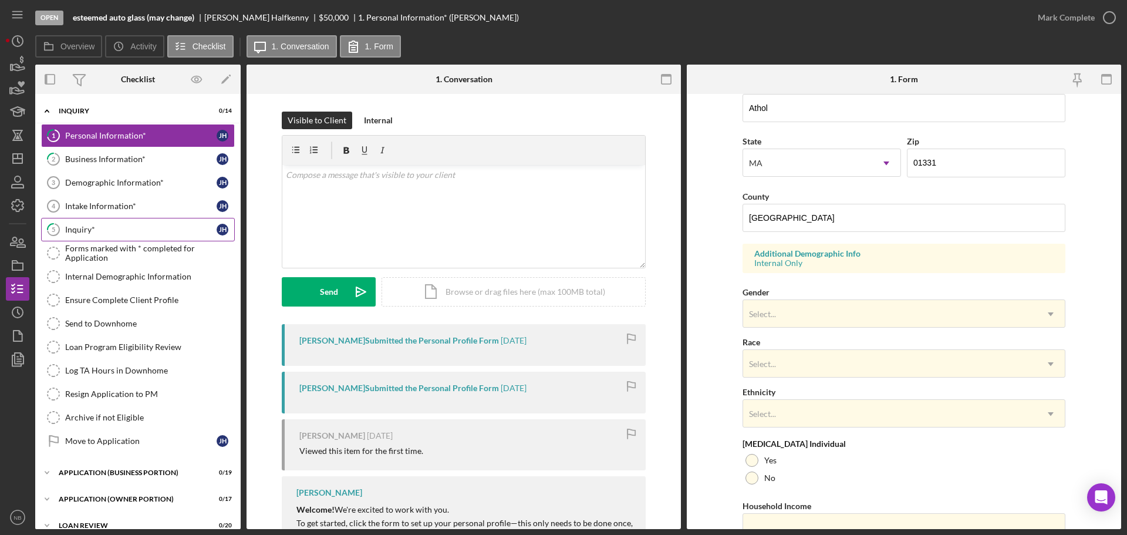
click at [119, 230] on div "Inquiry*" at bounding box center [140, 229] width 151 height 9
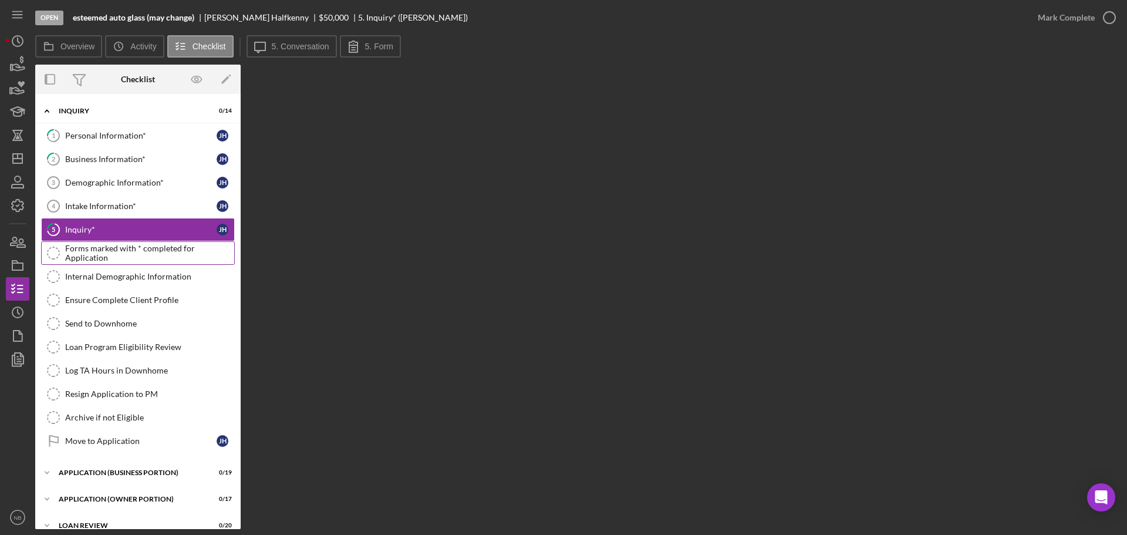
click at [103, 248] on div "Forms marked with * completed for Application" at bounding box center [149, 253] width 169 height 19
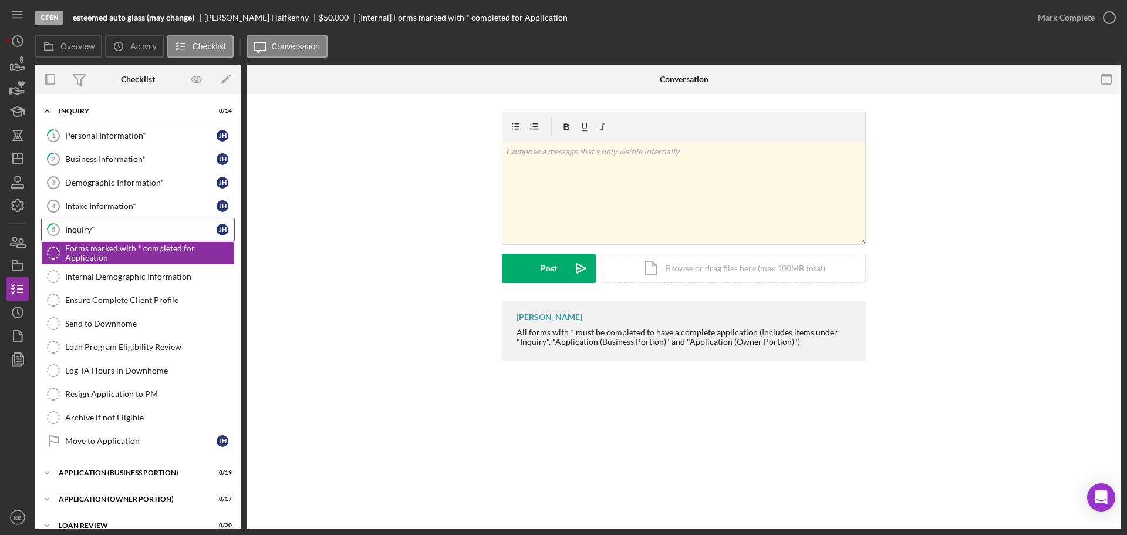
click at [106, 234] on div "Inquiry*" at bounding box center [140, 229] width 151 height 9
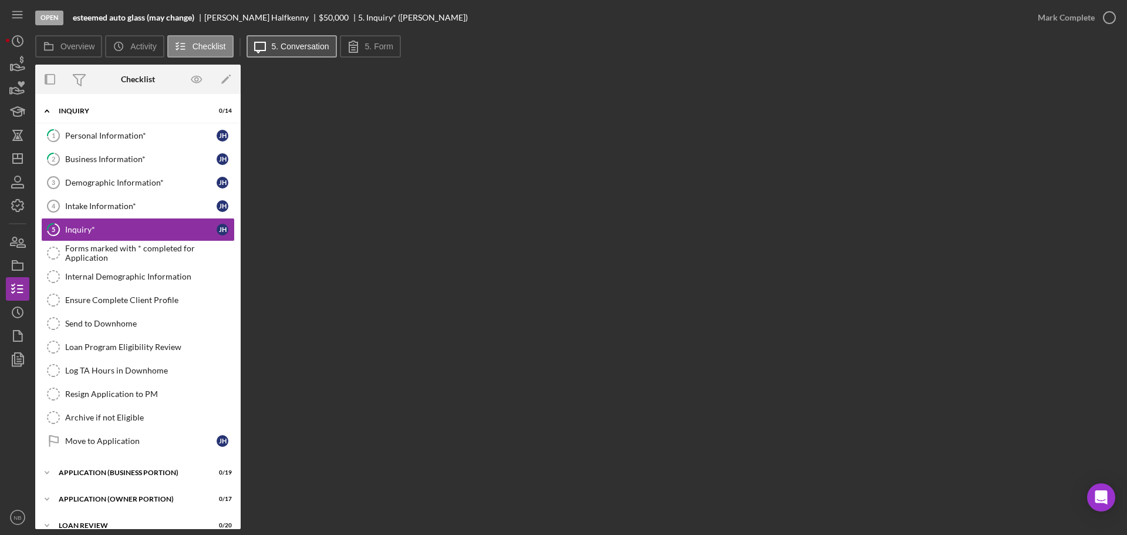
click at [294, 52] on button "Icon/Message 5. Conversation" at bounding box center [292, 46] width 90 height 22
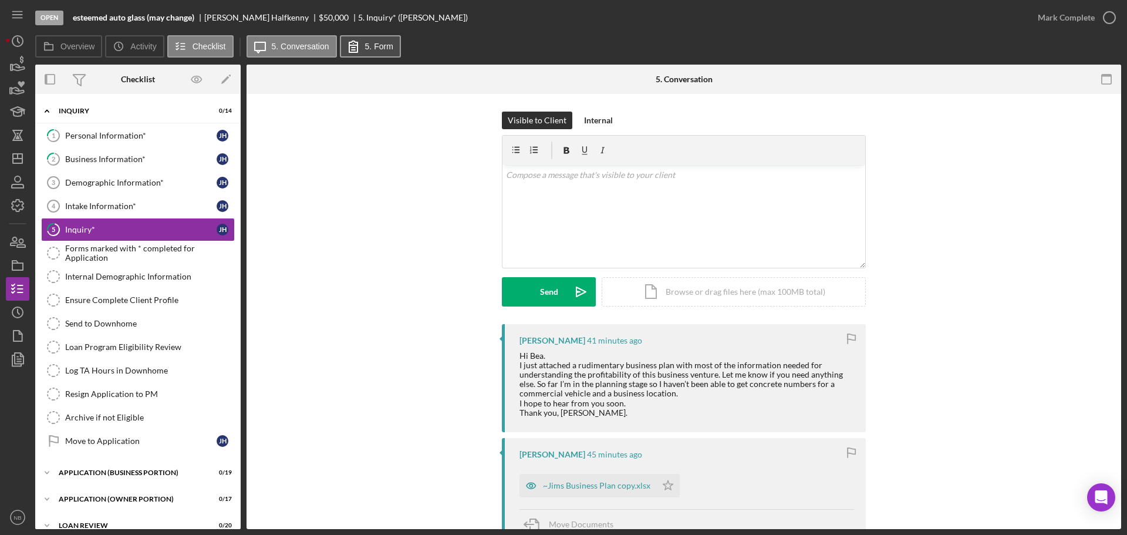
click at [383, 44] on label "5. Form" at bounding box center [379, 46] width 28 height 9
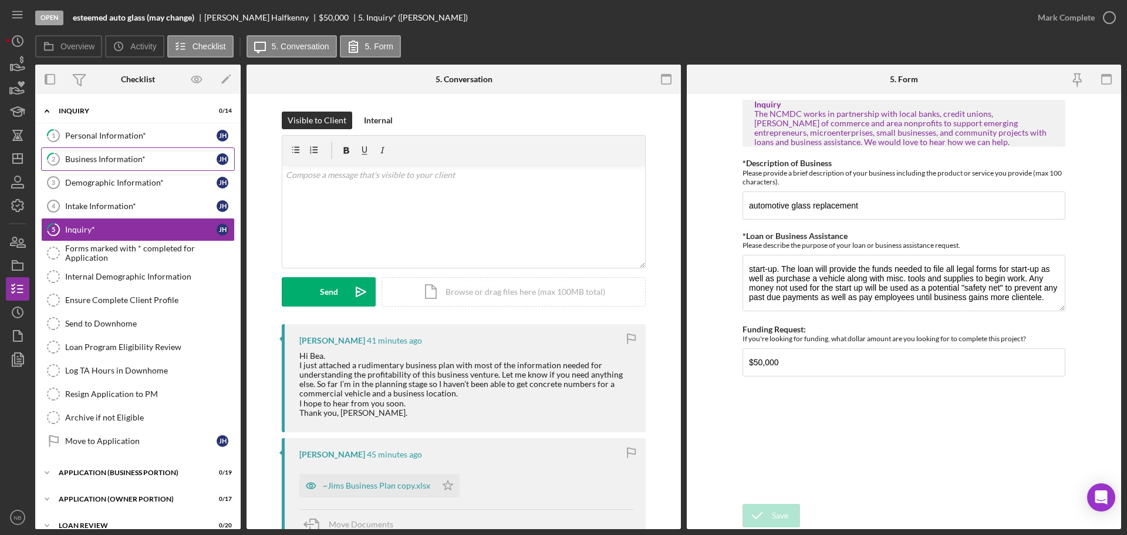
click at [116, 160] on div "Business Information*" at bounding box center [140, 158] width 151 height 9
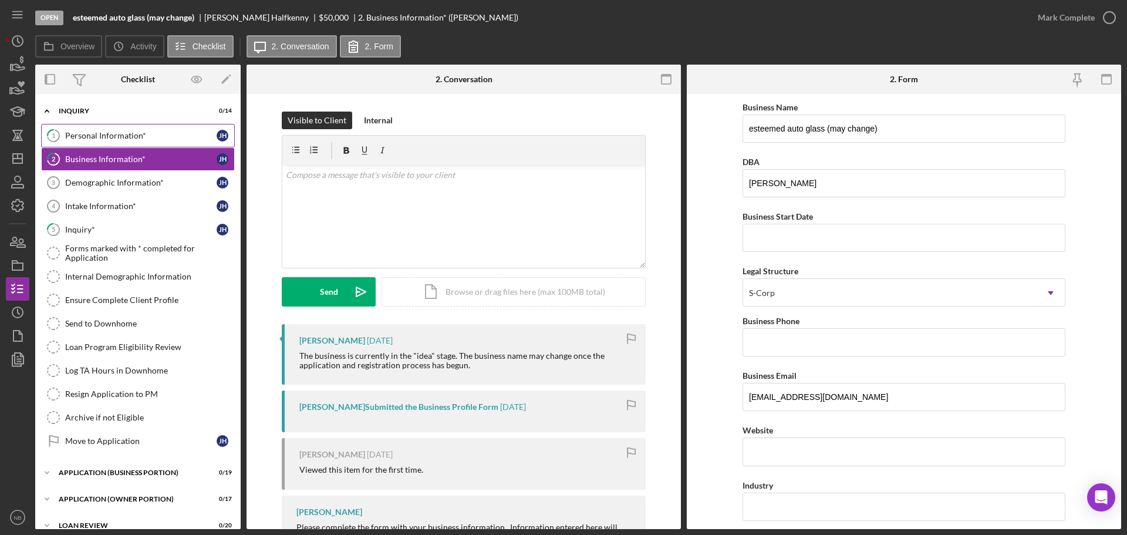
click at [132, 129] on link "1 Personal Information* J H" at bounding box center [138, 135] width 194 height 23
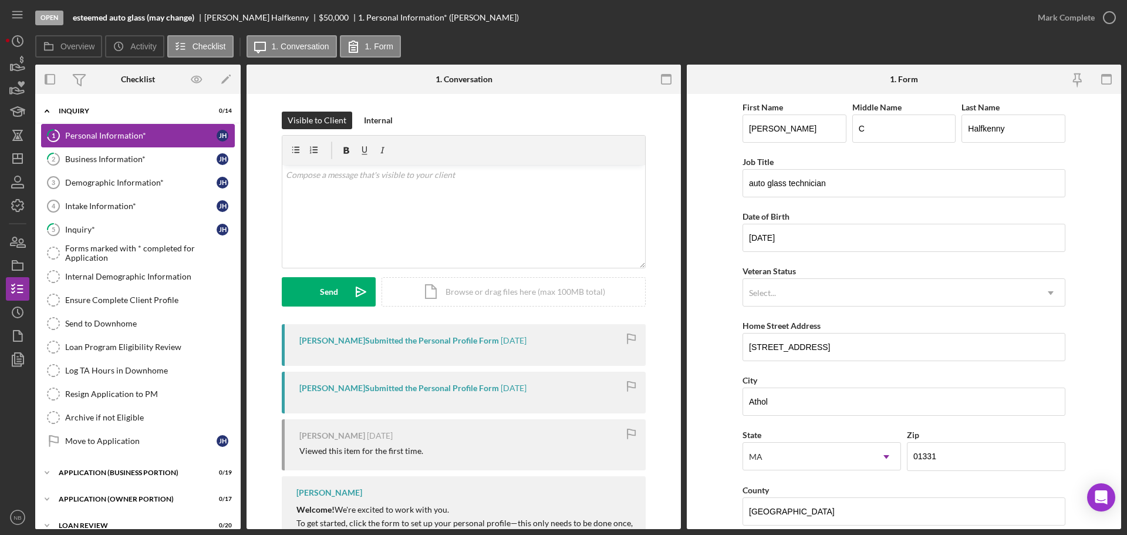
click at [101, 147] on link "1 Personal Information* J H" at bounding box center [138, 135] width 194 height 23
click at [104, 158] on div "Business Information*" at bounding box center [140, 158] width 151 height 9
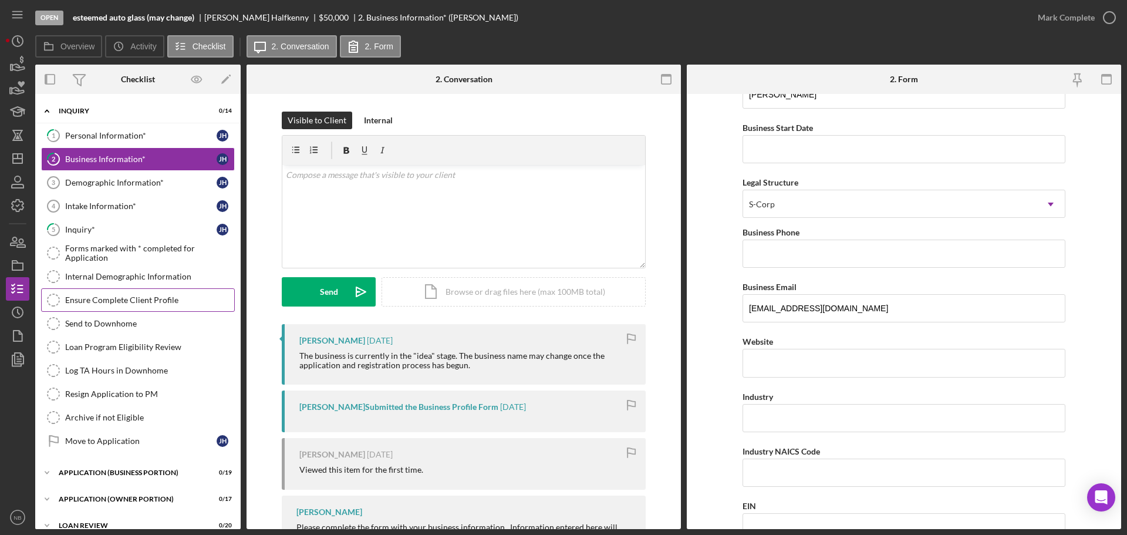
scroll to position [176, 0]
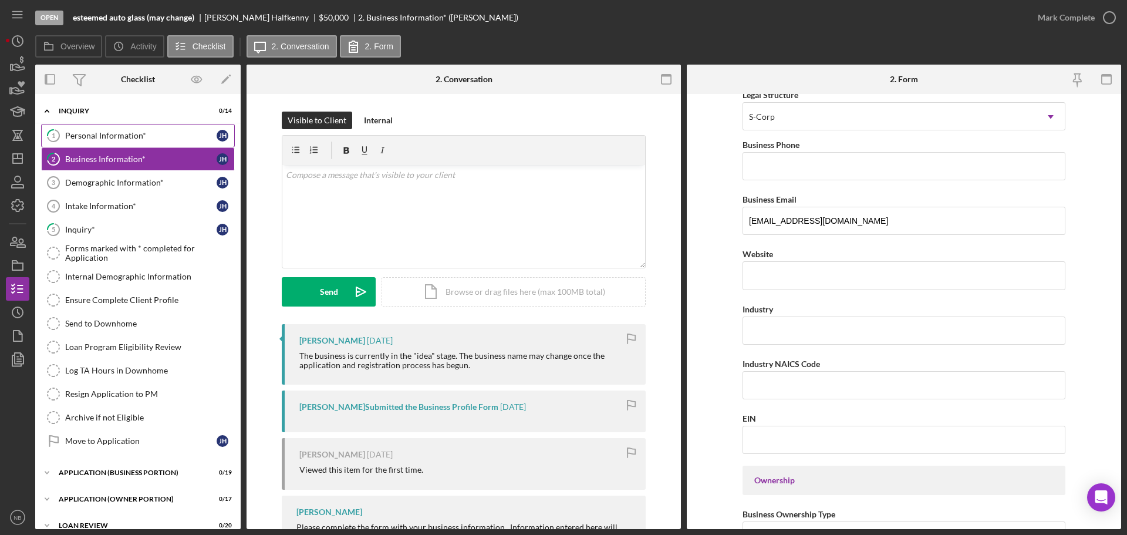
click at [100, 147] on link "1 Personal Information* J H" at bounding box center [138, 135] width 194 height 23
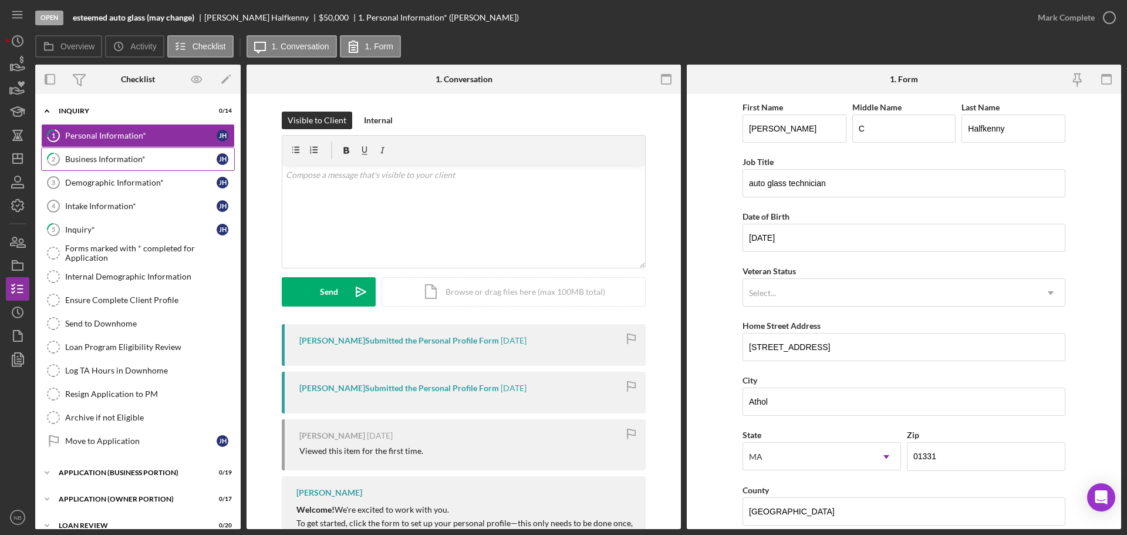
click at [112, 158] on div "Business Information*" at bounding box center [140, 158] width 151 height 9
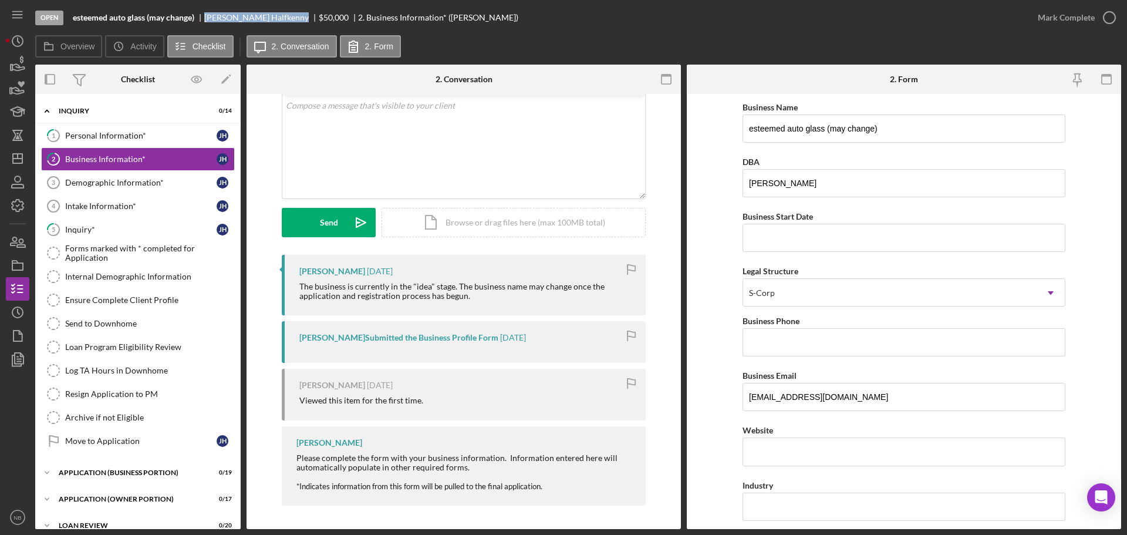
drag, startPoint x: 267, startPoint y: 18, endPoint x: 207, endPoint y: 19, distance: 60.5
click at [207, 19] on div "James Halfkenny" at bounding box center [261, 17] width 114 height 9
copy div "James Halfkenny"
click at [194, 15] on b "esteemed auto glass (may change)" at bounding box center [134, 17] width 122 height 9
click at [116, 208] on div "Intake Information*" at bounding box center [140, 205] width 151 height 9
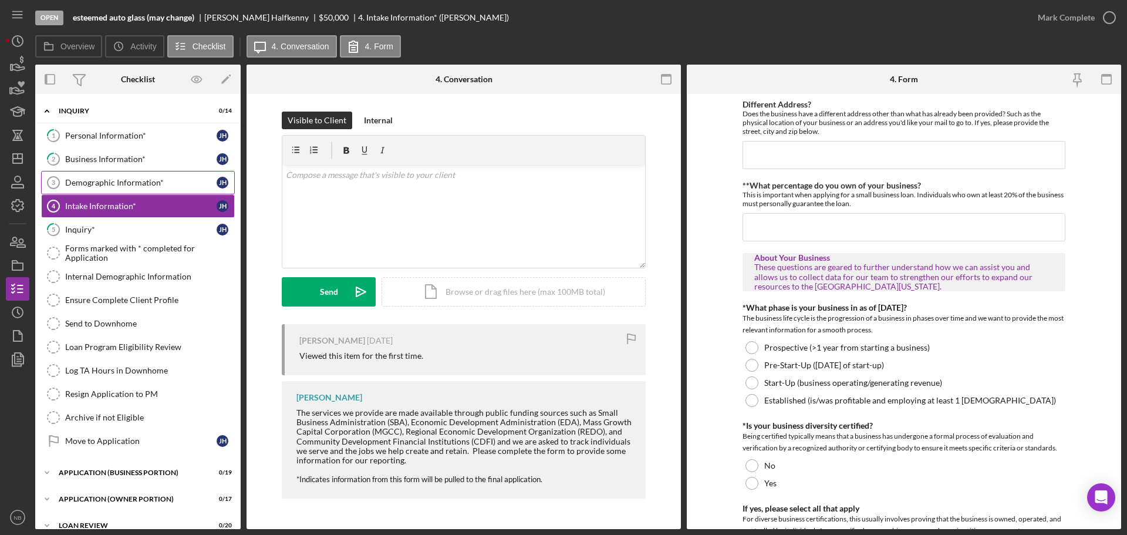
click at [133, 187] on div "Demographic Information*" at bounding box center [140, 182] width 151 height 9
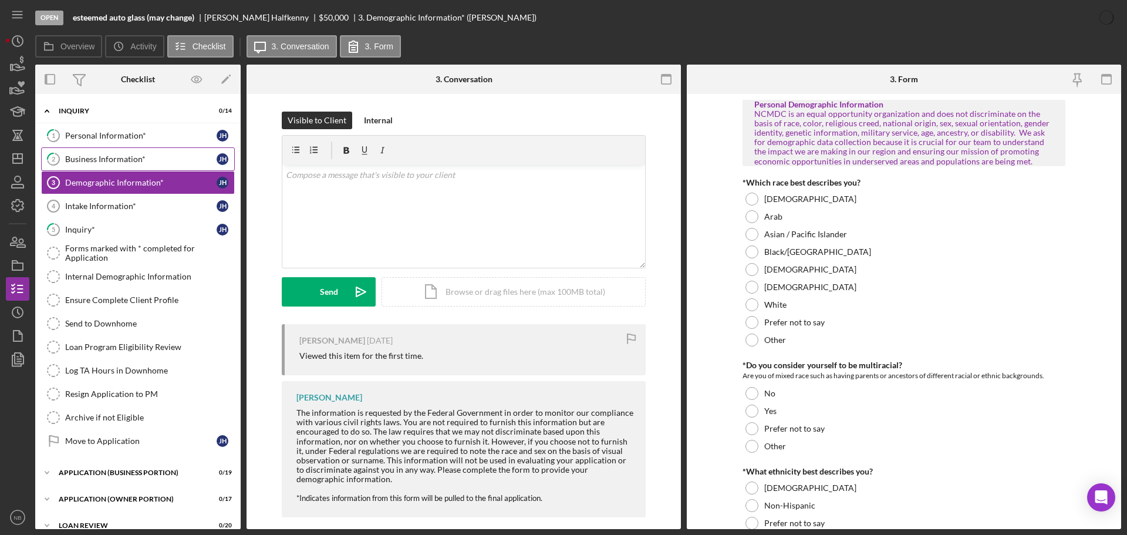
click at [122, 160] on div "Business Information*" at bounding box center [140, 158] width 151 height 9
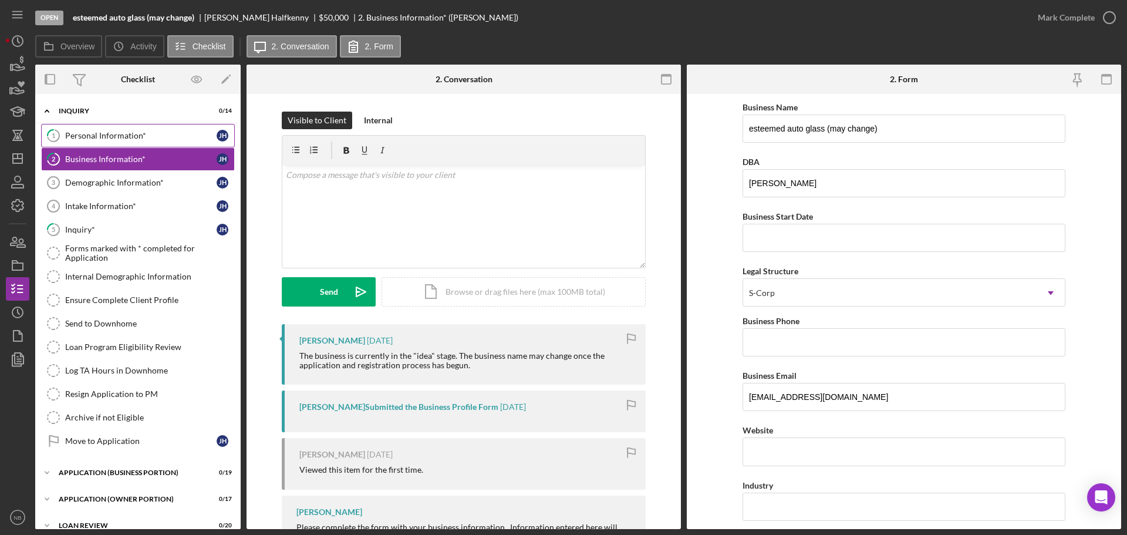
click at [124, 133] on div "Personal Information*" at bounding box center [140, 135] width 151 height 9
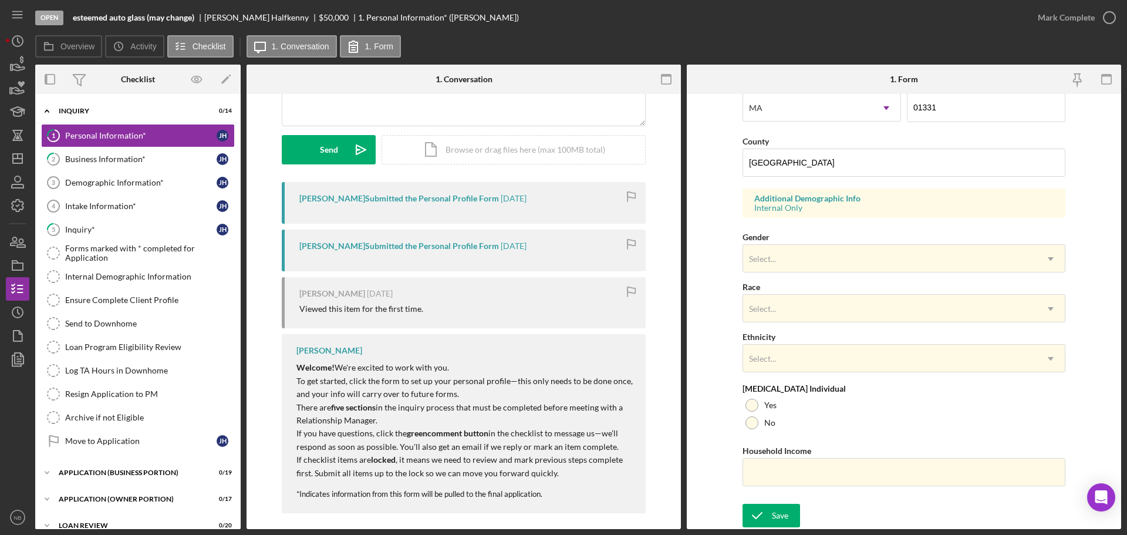
scroll to position [150, 0]
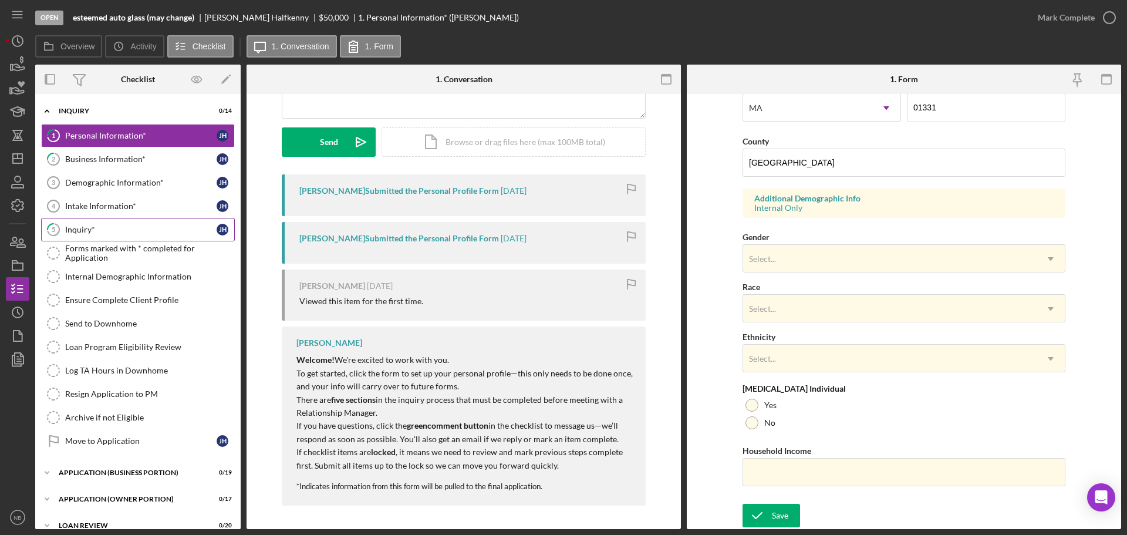
click at [110, 229] on div "Inquiry*" at bounding box center [140, 229] width 151 height 9
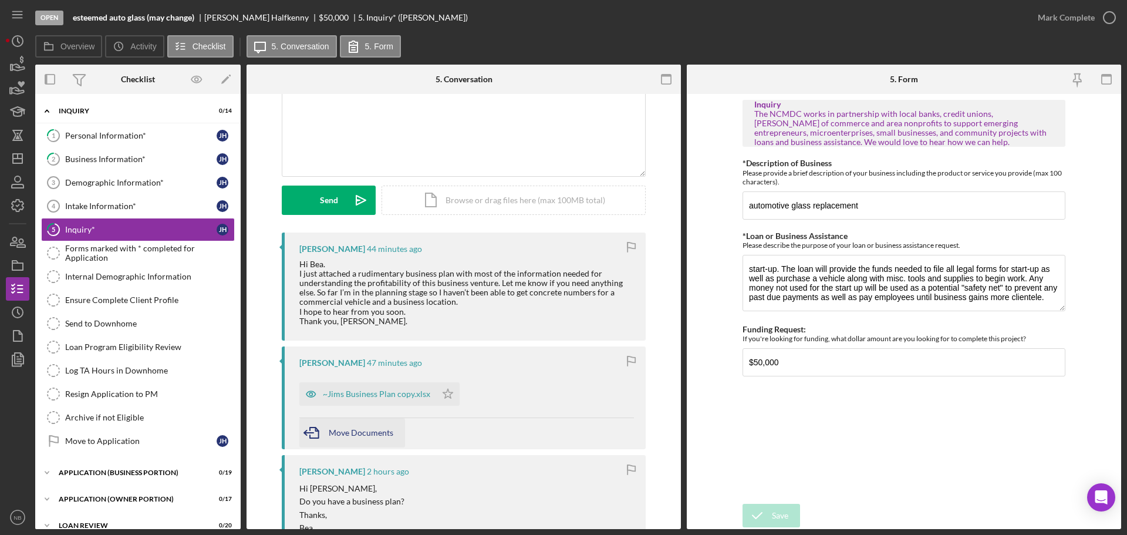
scroll to position [117, 0]
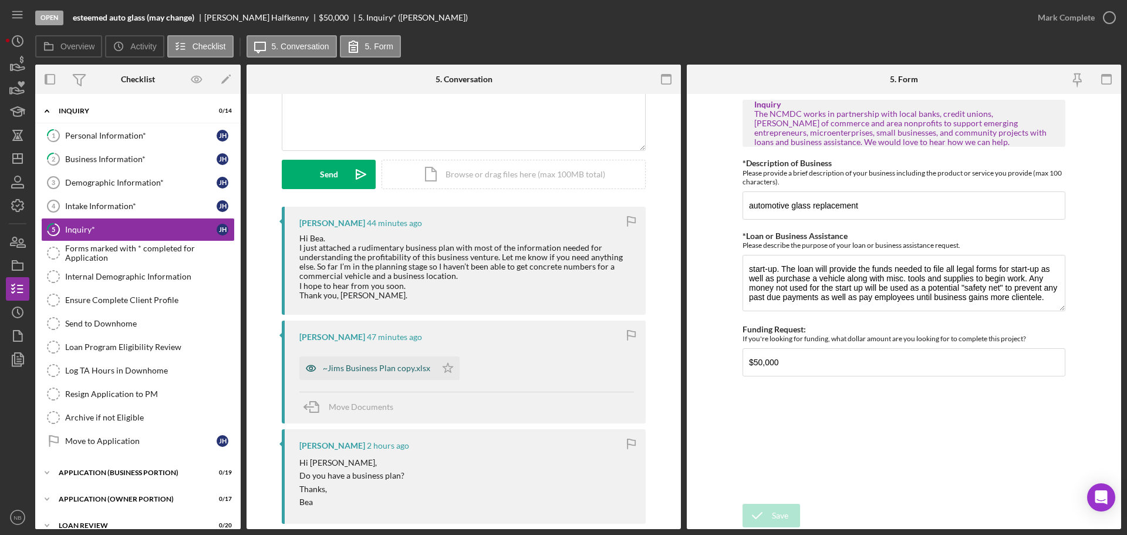
click at [364, 372] on div "~Jims Business Plan copy.xlsx" at bounding box center [376, 367] width 107 height 9
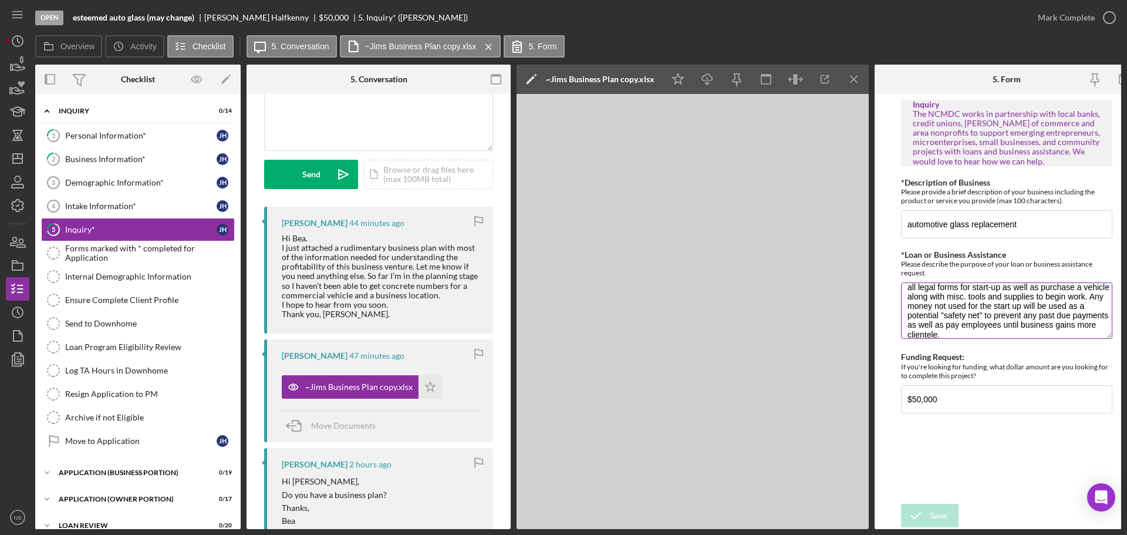
scroll to position [29, 0]
click at [850, 87] on icon "Icon/Menu Close" at bounding box center [854, 79] width 26 height 26
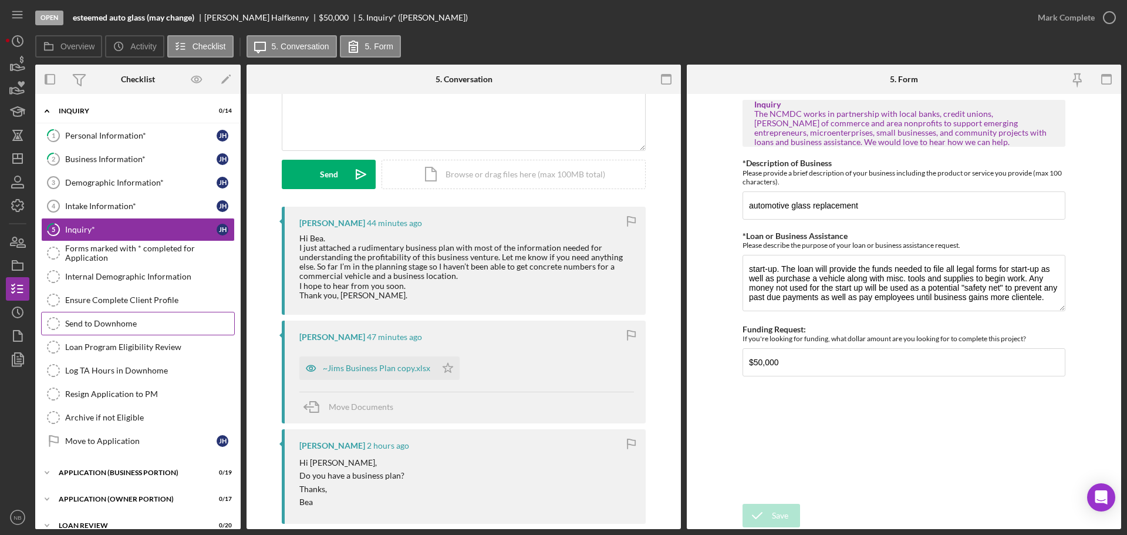
click at [140, 323] on div "Send to Downhome" at bounding box center [149, 323] width 169 height 9
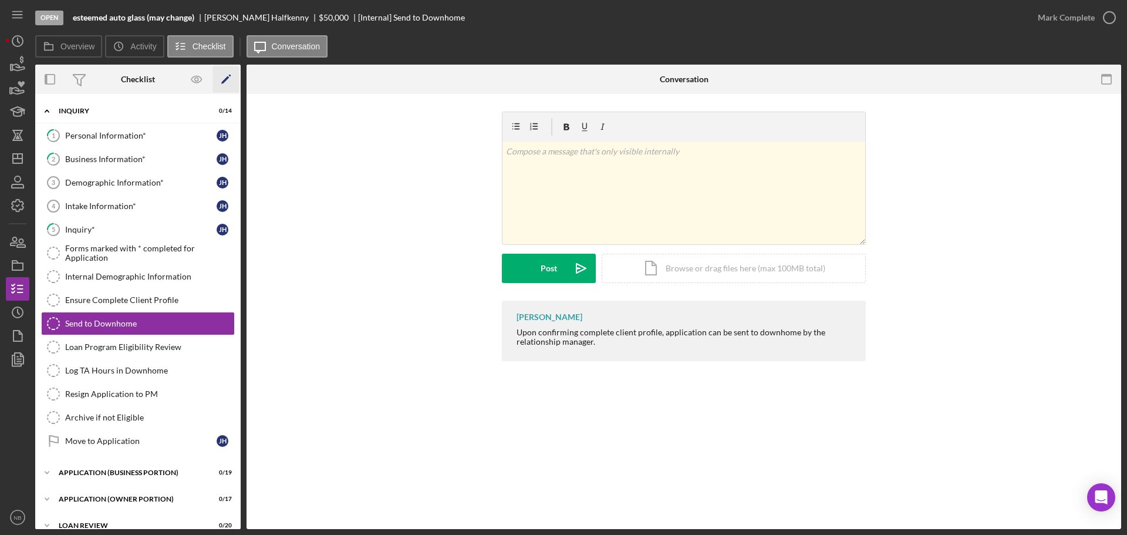
click at [231, 83] on icon "Icon/Edit" at bounding box center [226, 79] width 26 height 26
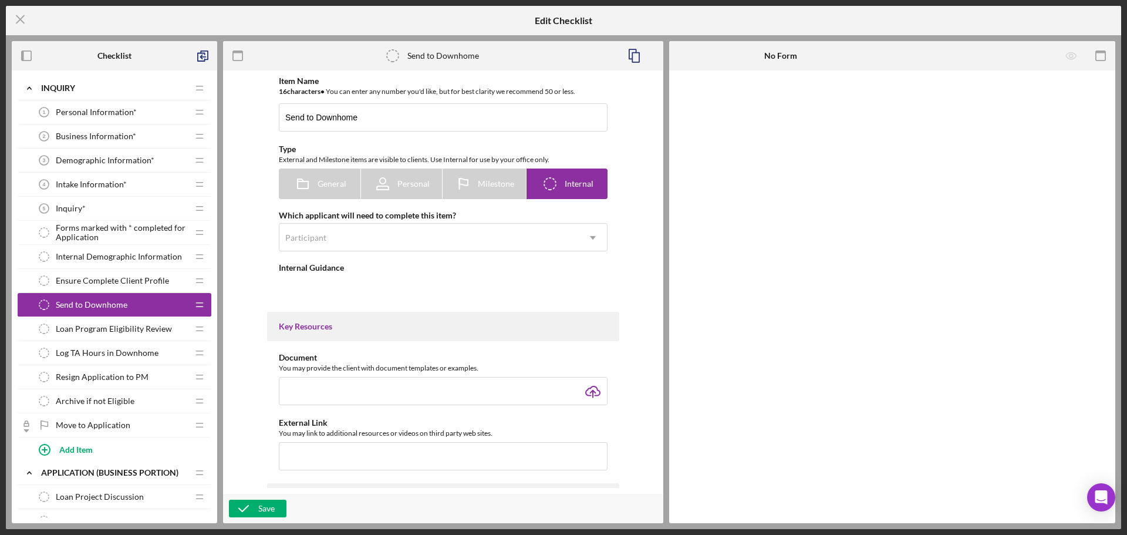
type textarea "<div> <div>Upon confirming complete client profile, application can be sent to …"
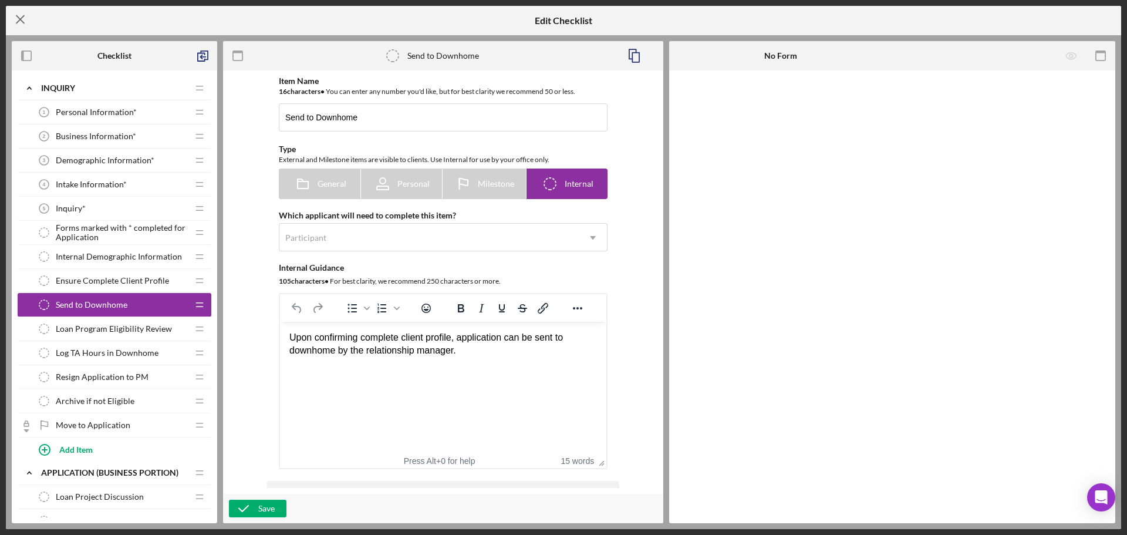
click at [26, 29] on icon "Icon/Menu Close" at bounding box center [20, 19] width 29 height 29
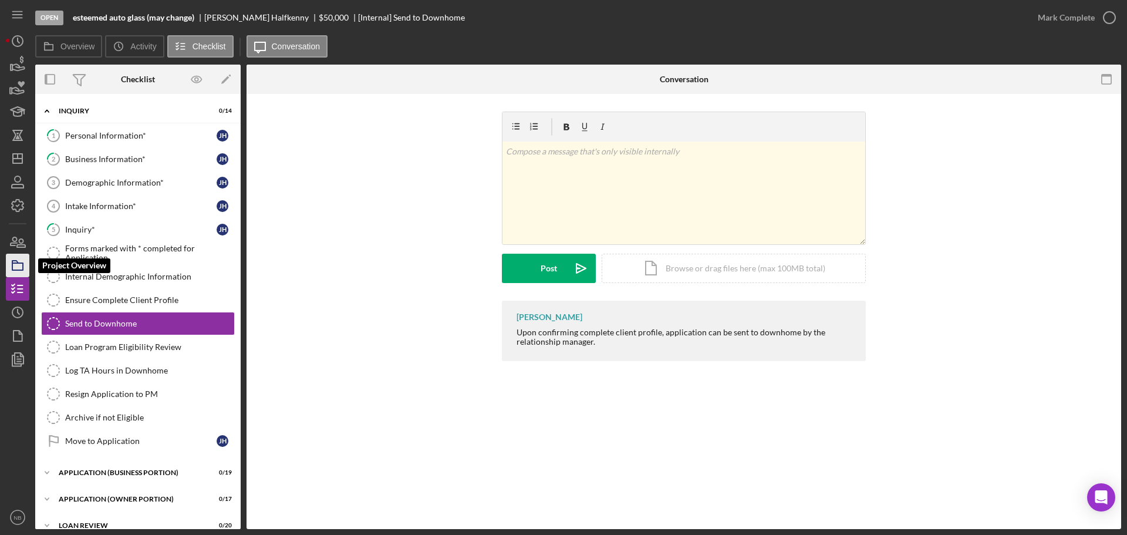
click at [21, 269] on icon "button" at bounding box center [17, 265] width 29 height 29
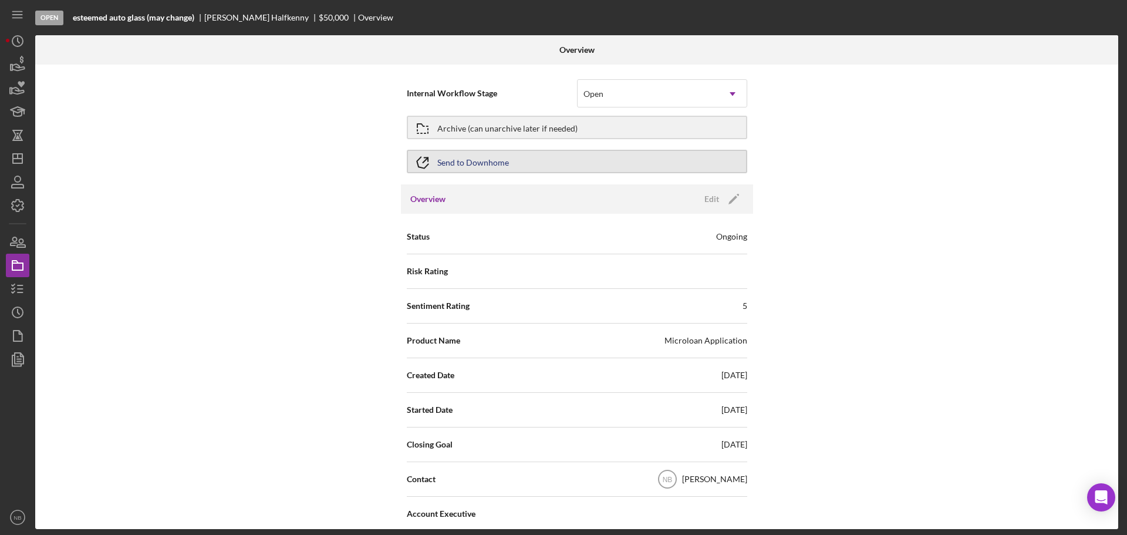
click at [591, 162] on button "Send to Downhome" at bounding box center [577, 161] width 340 height 23
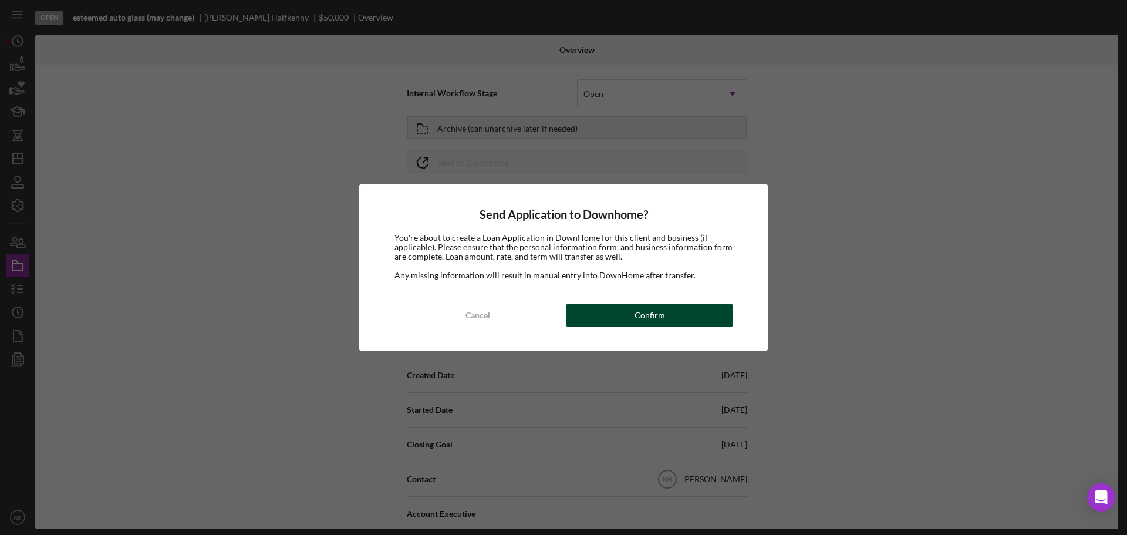
click at [653, 308] on div "Confirm" at bounding box center [650, 314] width 31 height 23
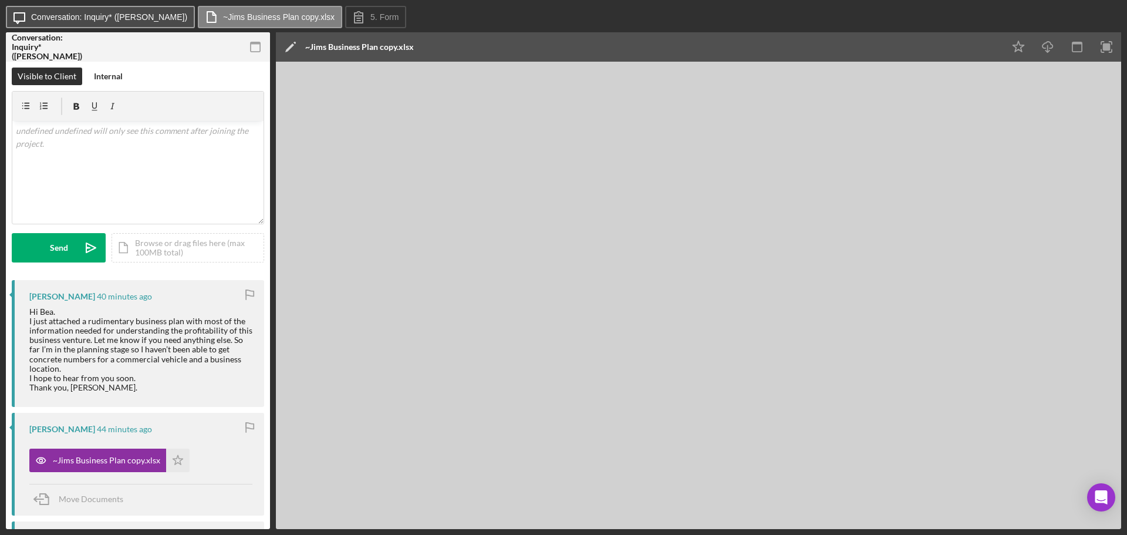
click at [107, 18] on label "Conversation: Inquiry* (James H.)" at bounding box center [109, 16] width 156 height 9
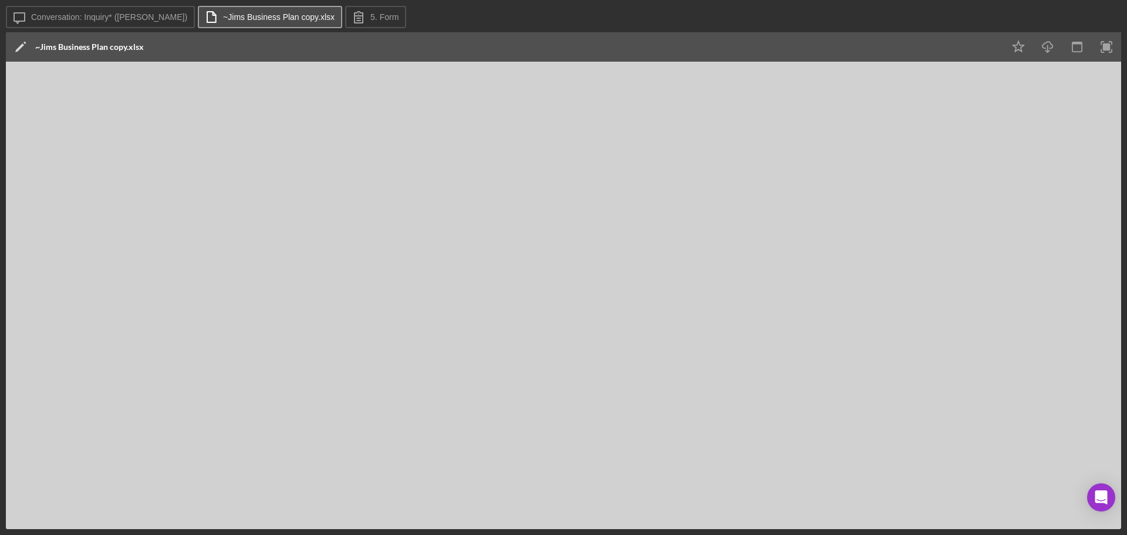
click at [254, 12] on label "~Jims Business Plan copy.xlsx" at bounding box center [279, 16] width 112 height 9
